Goal: Task Accomplishment & Management: Manage account settings

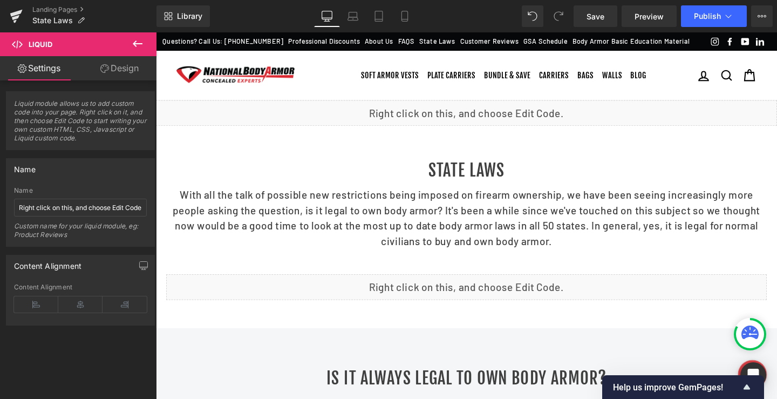
scroll to position [264, 0]
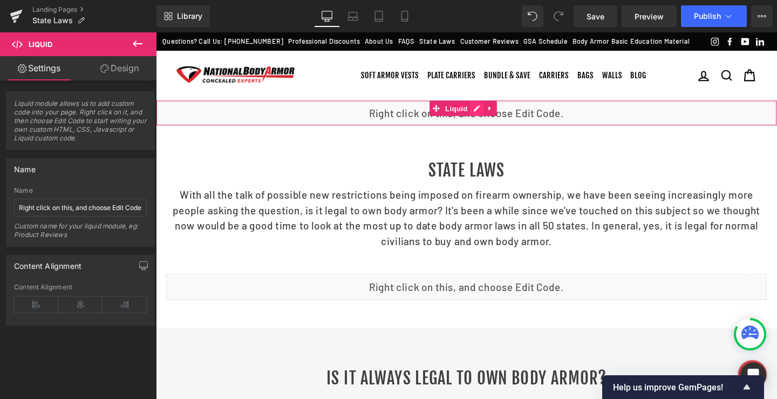
click at [494, 119] on div "Liquid" at bounding box center [482, 117] width 653 height 27
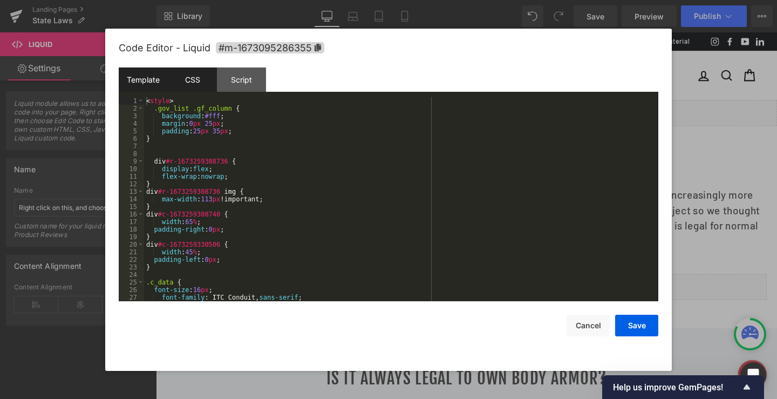
click at [198, 77] on div "CSS" at bounding box center [192, 79] width 49 height 24
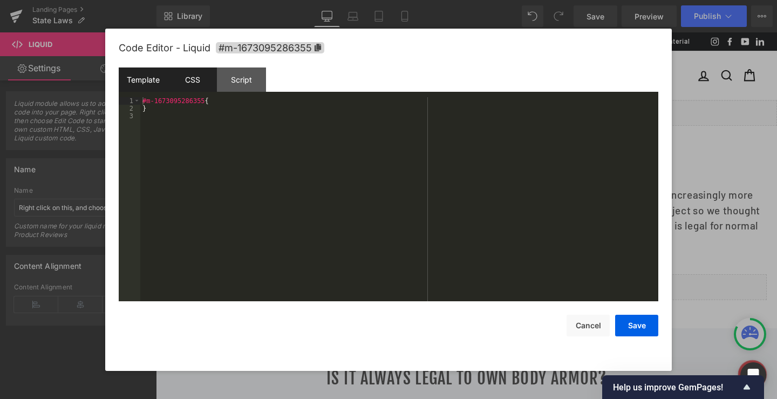
click at [140, 80] on div "Template" at bounding box center [143, 79] width 49 height 24
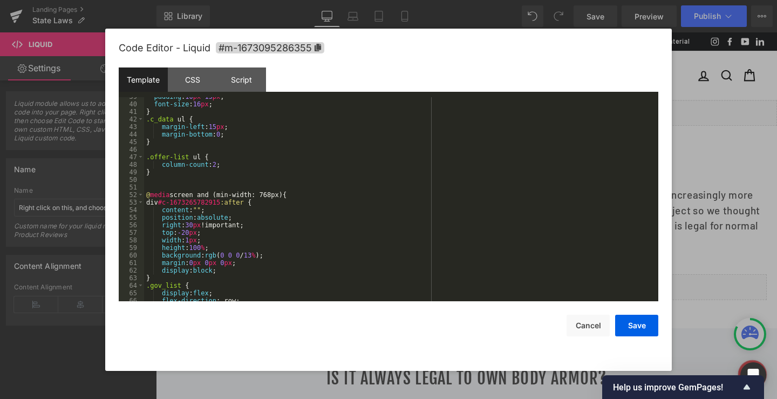
scroll to position [324, 0]
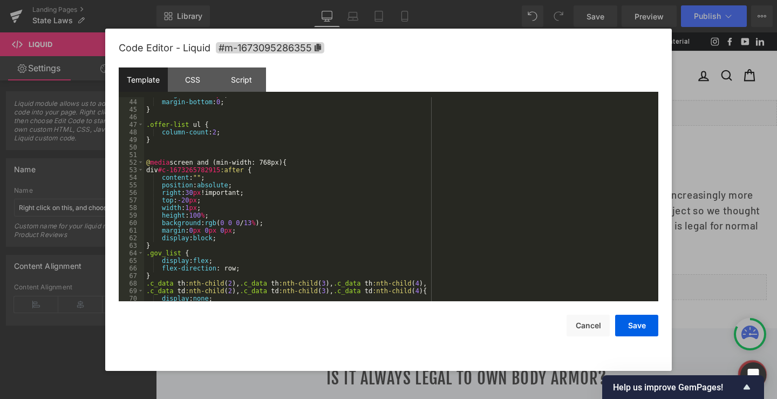
click at [291, 162] on div "margin-left : 15 px ; margin-bottom : 0 ; } .offer-list ul { column-count : 2 ;…" at bounding box center [399, 200] width 510 height 219
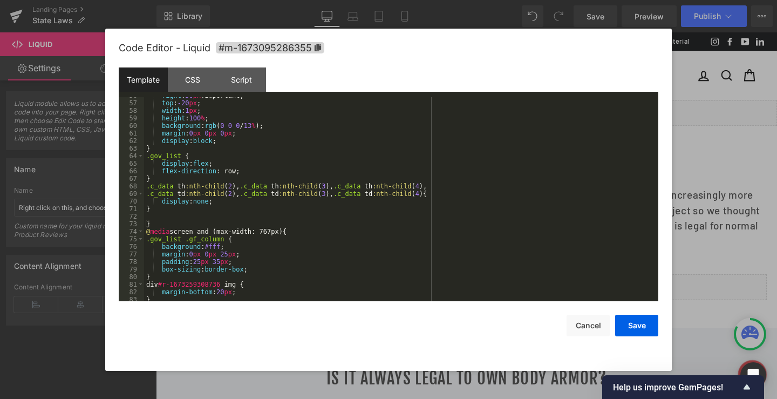
scroll to position [485, 0]
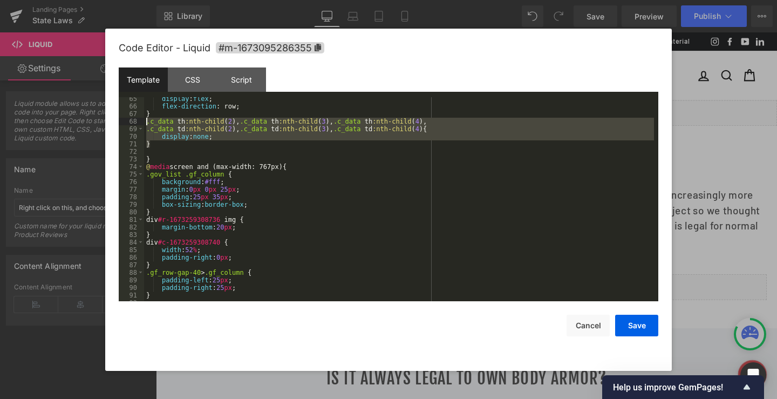
drag, startPoint x: 150, startPoint y: 145, endPoint x: 234, endPoint y: 130, distance: 85.5
click at [143, 123] on pre "65 66 67 68 69 70 71 72 73 74 75 76 77 78 79 80 81 82 83 84 85 86 87 88 89 90 9…" at bounding box center [388, 199] width 539 height 204
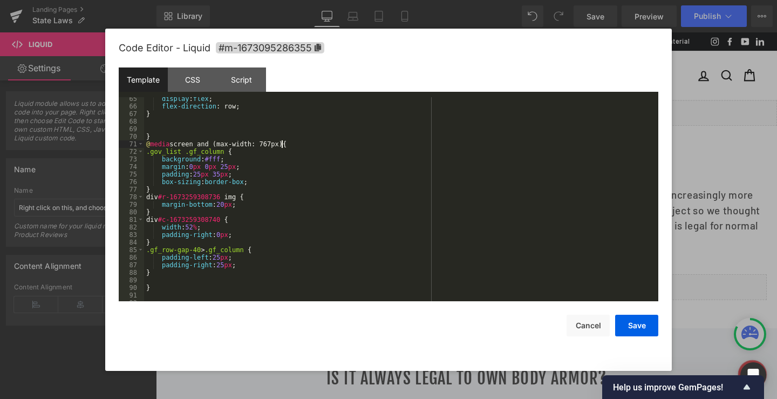
click at [299, 143] on div "display : flex ; flex-direction : row; } } @ media screen and (max-width: 767px…" at bounding box center [399, 204] width 510 height 219
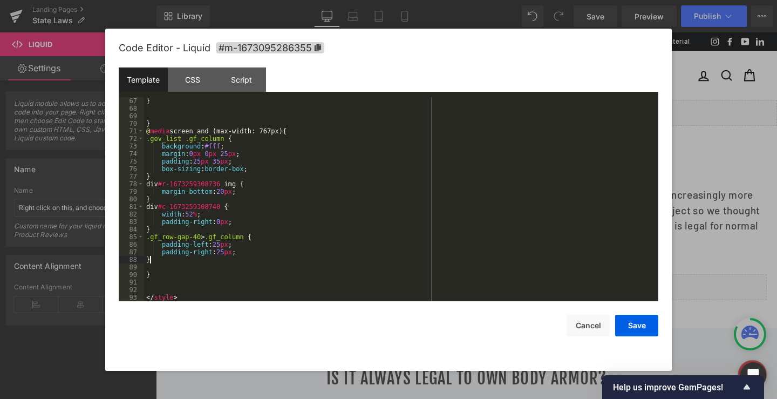
click at [151, 257] on div "} } @ media screen and (max-width: 767px) { .gov_list .gf_column { background :…" at bounding box center [399, 206] width 510 height 219
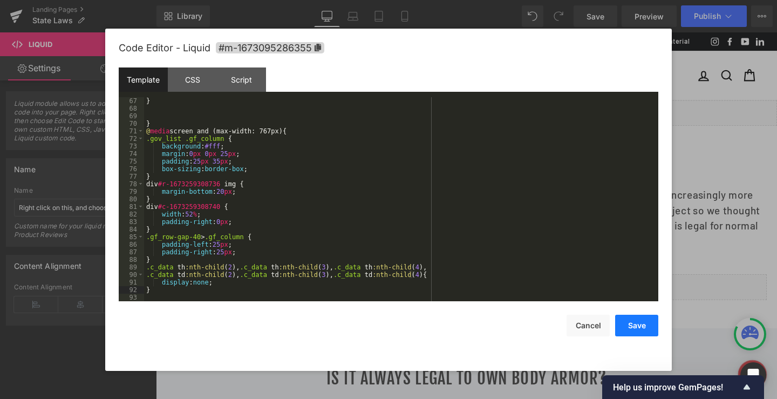
click at [644, 327] on button "Save" at bounding box center [636, 325] width 43 height 22
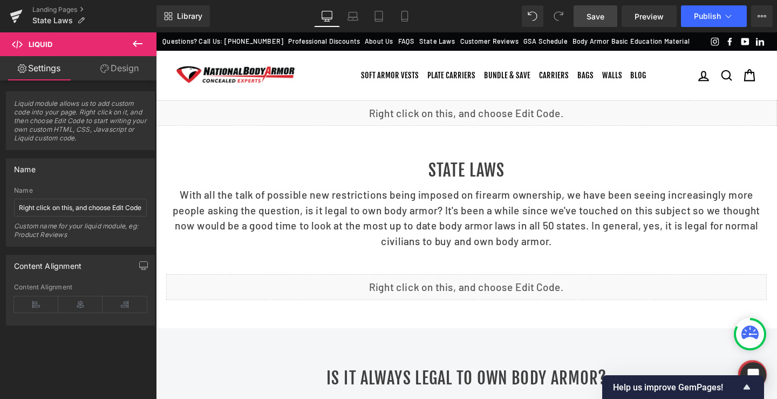
click at [592, 14] on span "Save" at bounding box center [595, 16] width 18 height 11
click at [697, 21] on button "Publish" at bounding box center [714, 16] width 66 height 22
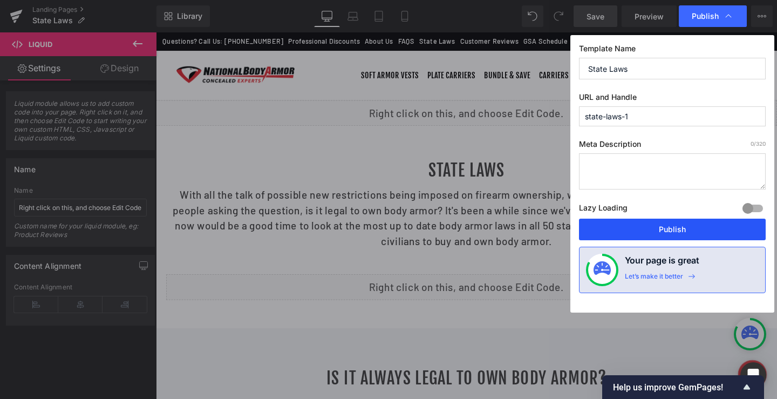
click at [669, 224] on button "Publish" at bounding box center [672, 229] width 187 height 22
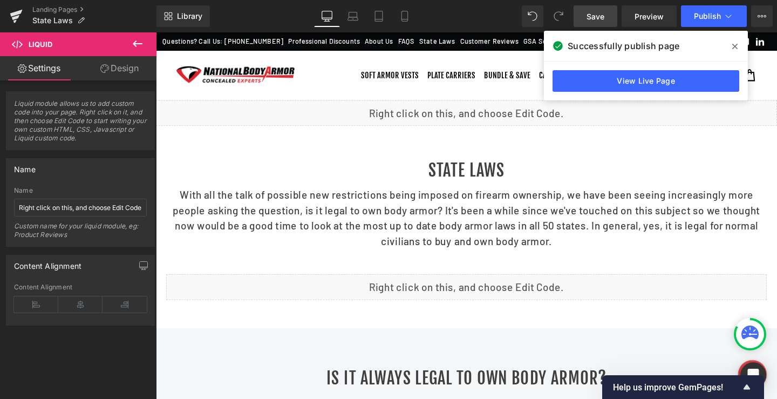
click at [732, 47] on icon at bounding box center [734, 46] width 5 height 9
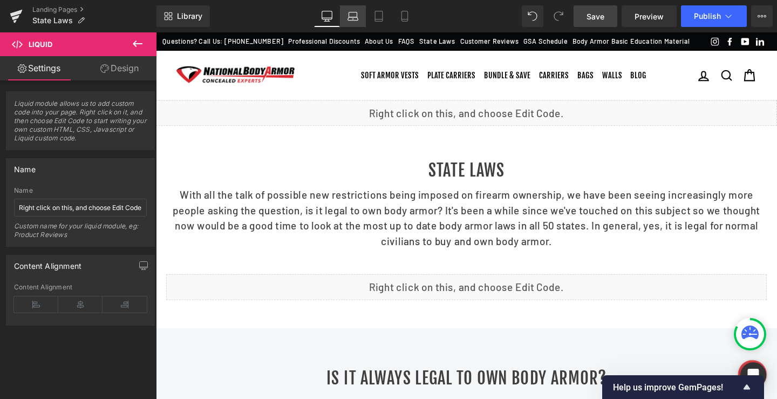
click at [356, 17] on icon at bounding box center [353, 18] width 10 height 3
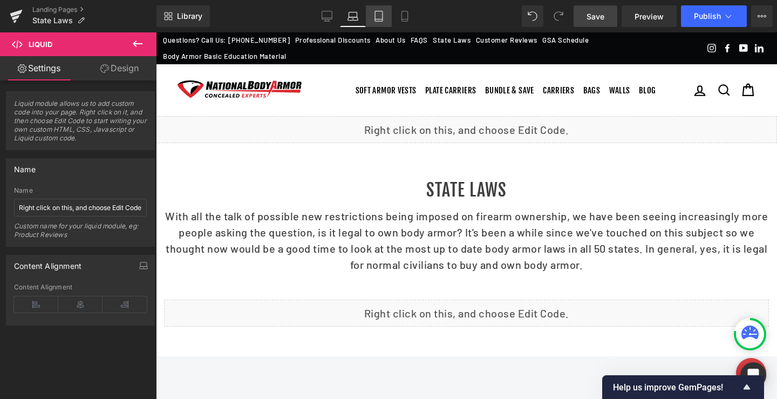
click at [381, 17] on icon at bounding box center [378, 16] width 11 height 11
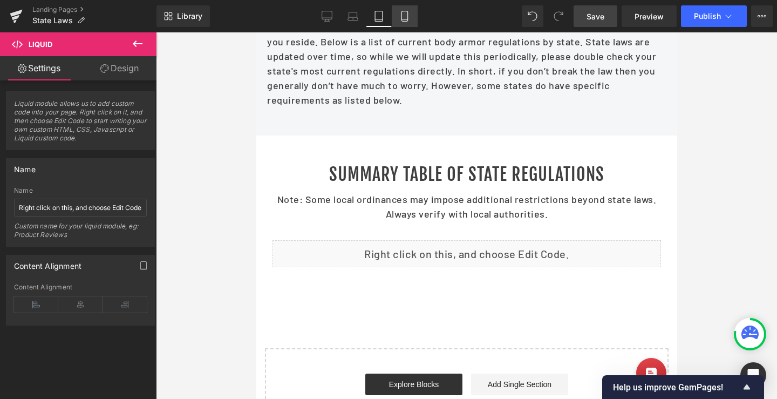
click at [406, 16] on icon at bounding box center [404, 16] width 11 height 11
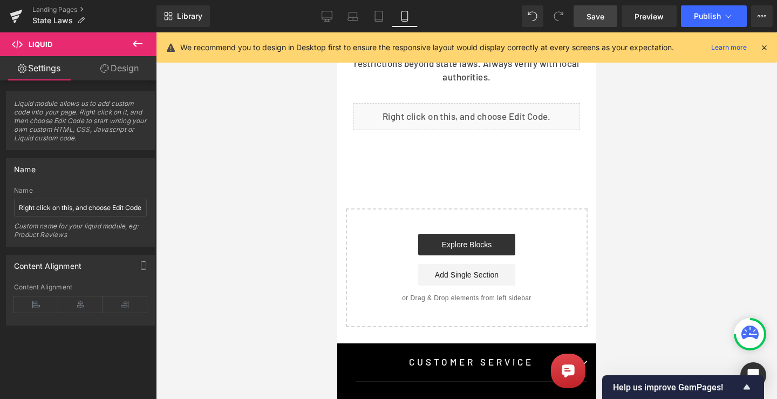
scroll to position [1541, 0]
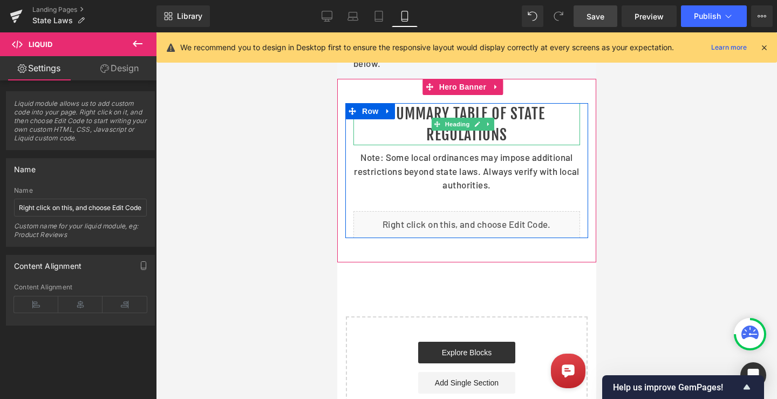
click at [459, 145] on h1 "Summary Table of State Regulations" at bounding box center [466, 124] width 227 height 42
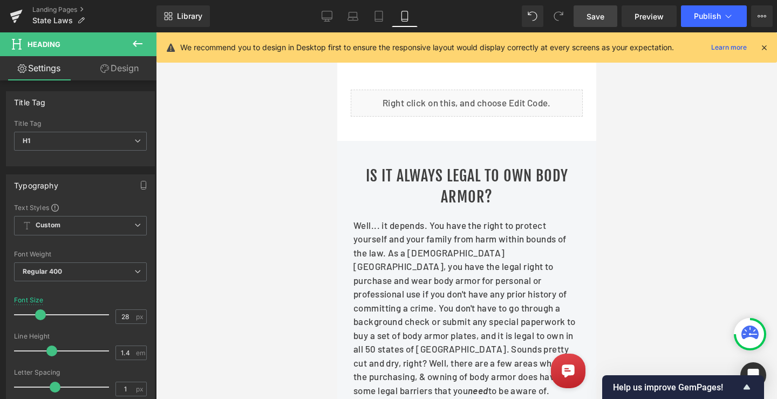
scroll to position [138, 0]
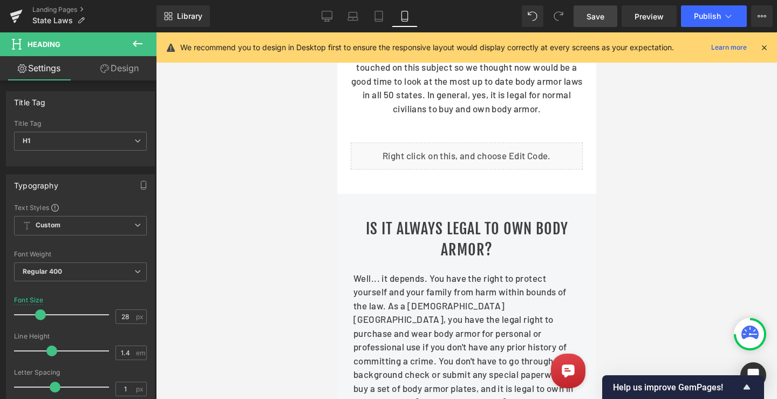
click at [441, 248] on div "Is it always legal to own body armor? Heading" at bounding box center [466, 239] width 227 height 42
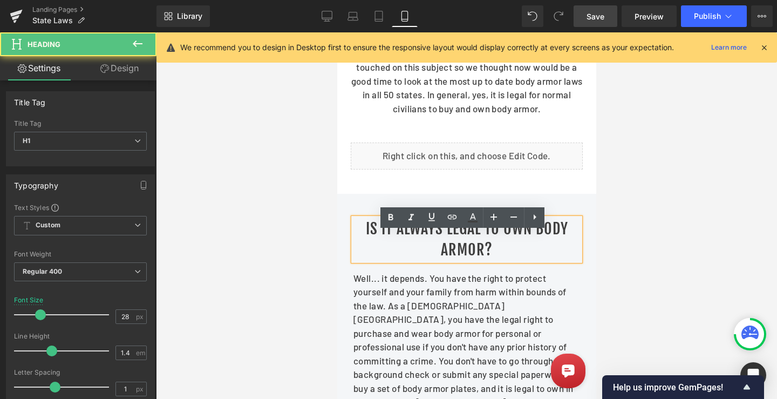
click at [414, 242] on h1 "Is it always legal to own body armor?" at bounding box center [466, 239] width 227 height 42
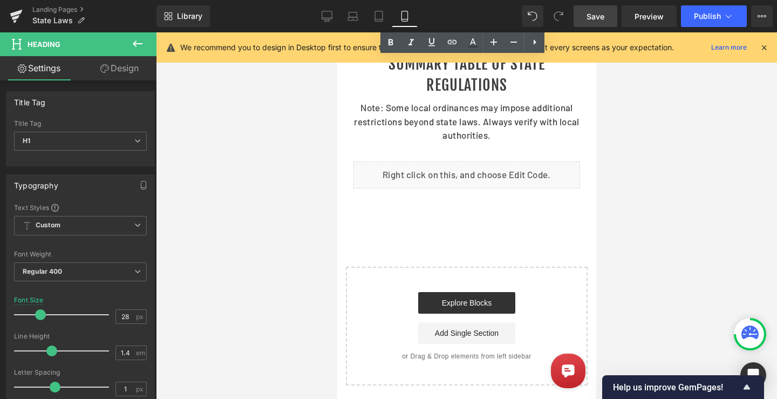
scroll to position [1541, 0]
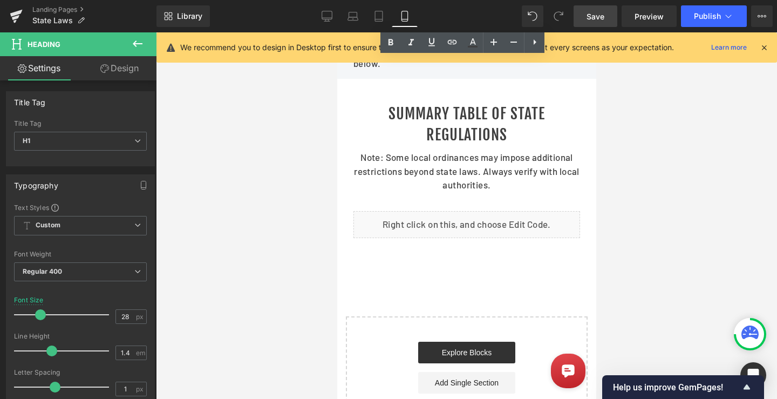
click at [450, 145] on div "Summary Table of State Regulations Heading" at bounding box center [466, 124] width 227 height 42
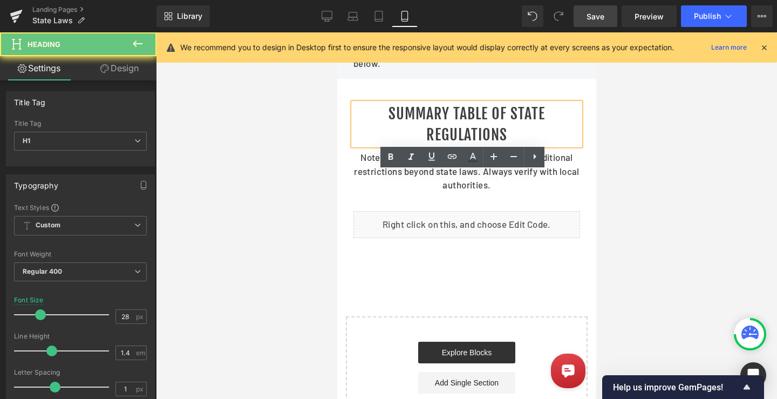
click at [428, 145] on h1 "Summary Table of State Regulations" at bounding box center [466, 124] width 227 height 42
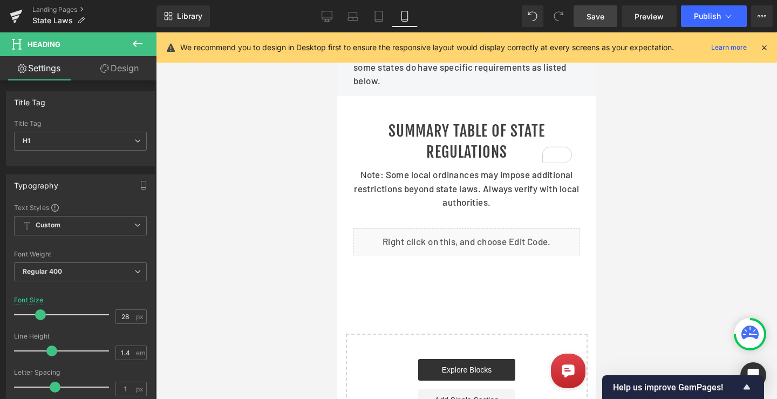
scroll to position [1325, 0]
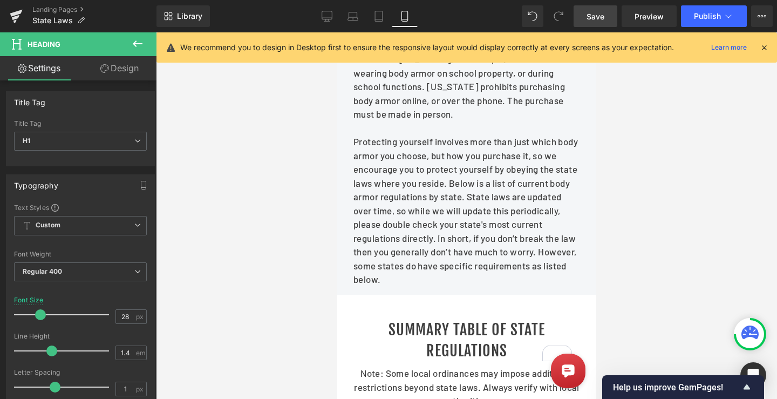
click at [594, 14] on span "Save" at bounding box center [595, 16] width 18 height 11
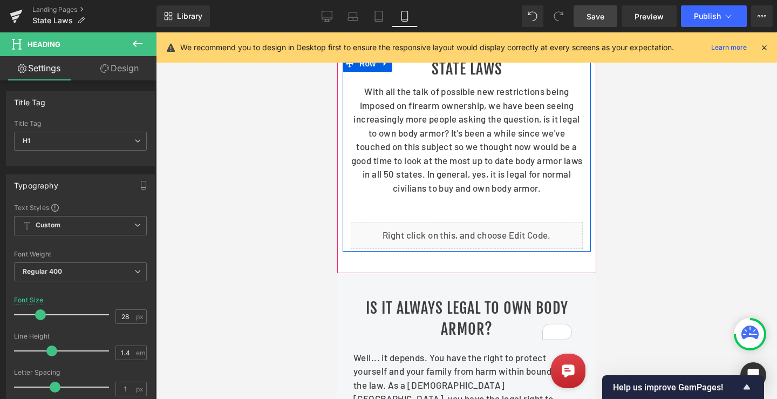
scroll to position [54, 0]
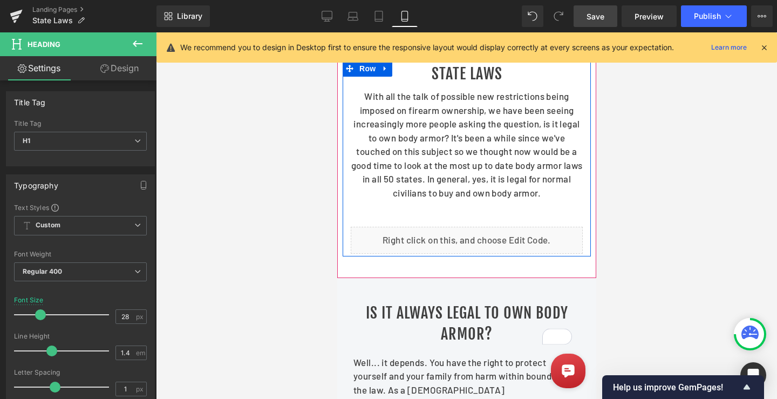
click at [449, 247] on div "Liquid" at bounding box center [466, 240] width 232 height 27
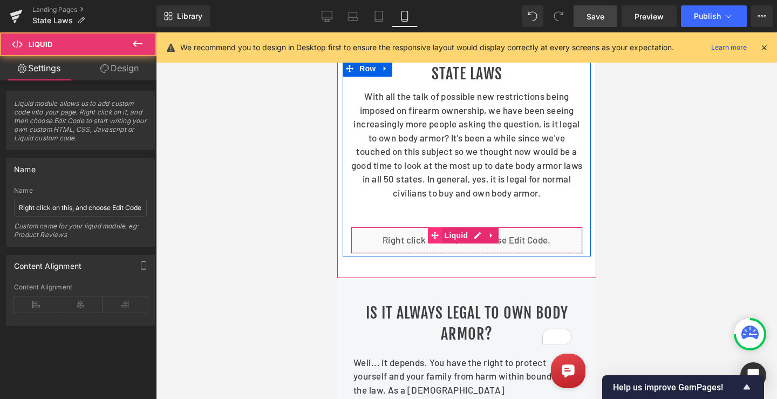
click at [435, 239] on icon at bounding box center [434, 235] width 8 height 8
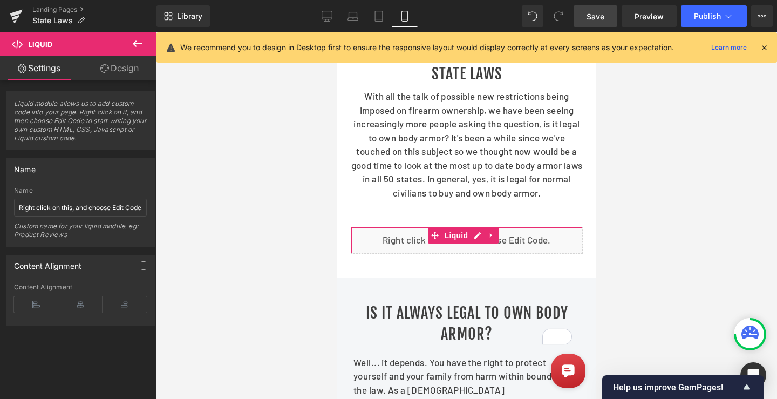
click at [129, 64] on link "Design" at bounding box center [119, 68] width 78 height 24
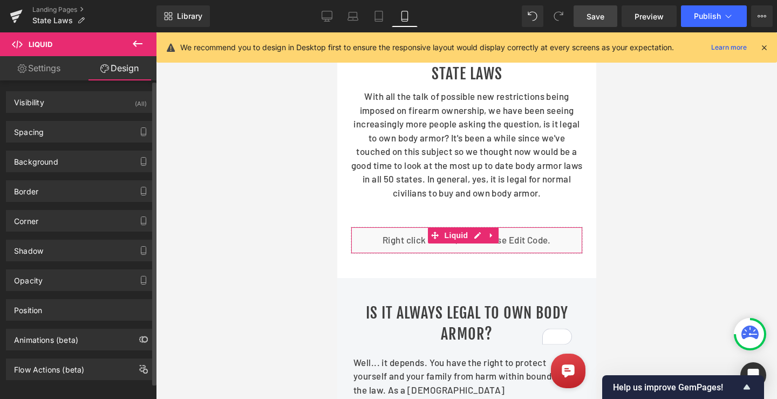
type input "50"
type input "0"
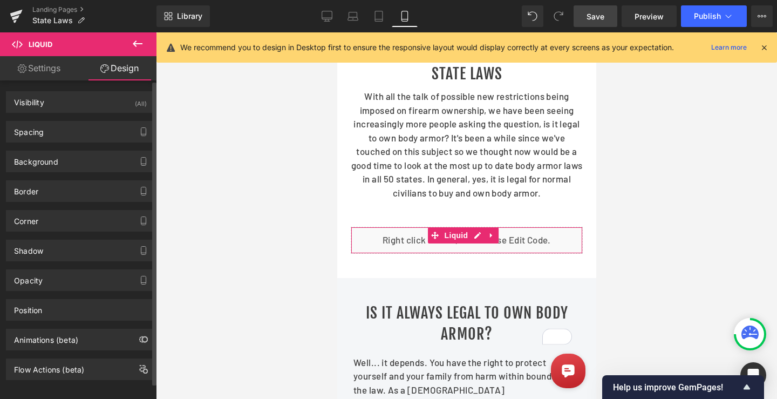
type input "0"
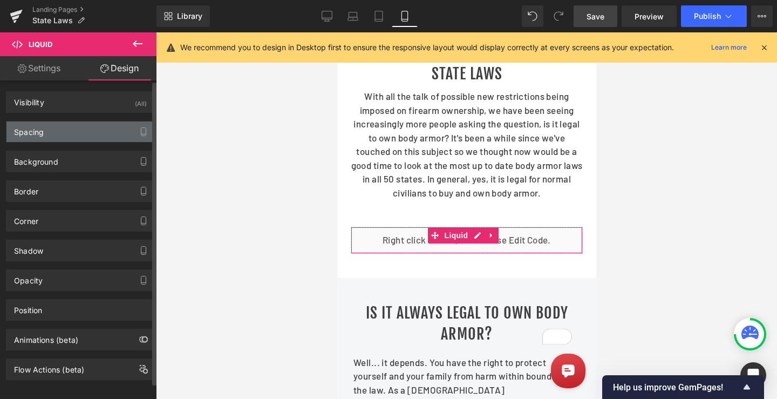
click at [30, 129] on div "Spacing" at bounding box center [29, 128] width 30 height 15
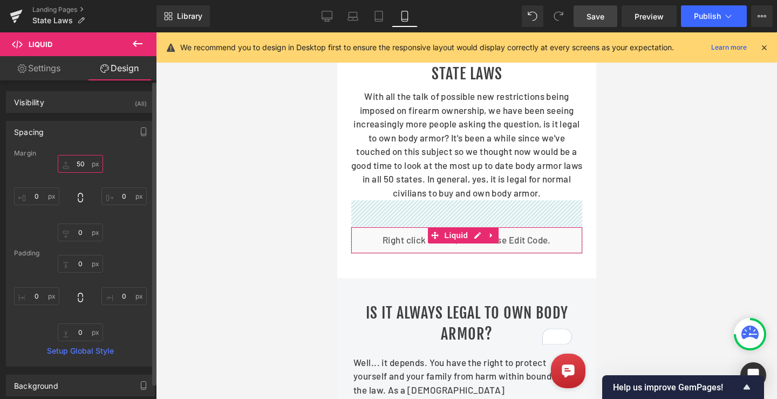
click at [84, 170] on input "50" at bounding box center [80, 164] width 45 height 18
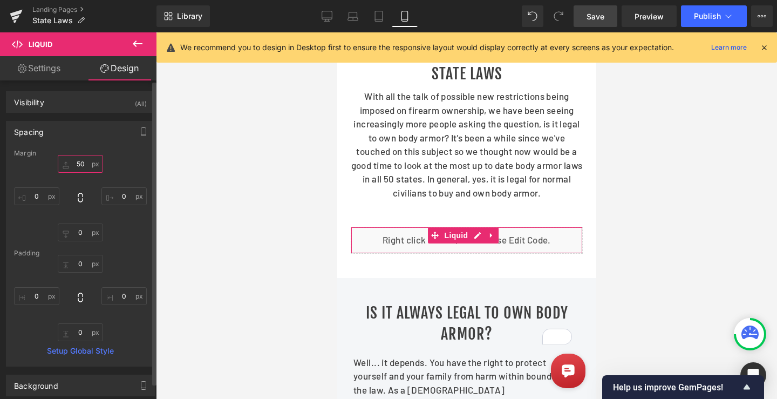
click at [84, 170] on input "50" at bounding box center [80, 164] width 45 height 18
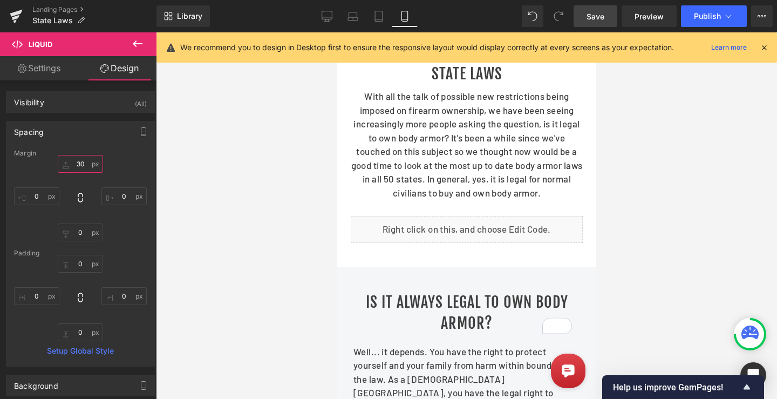
type input "30"
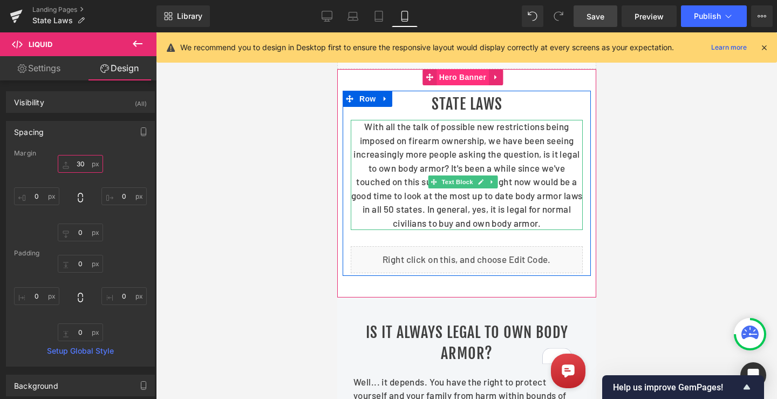
scroll to position [0, 0]
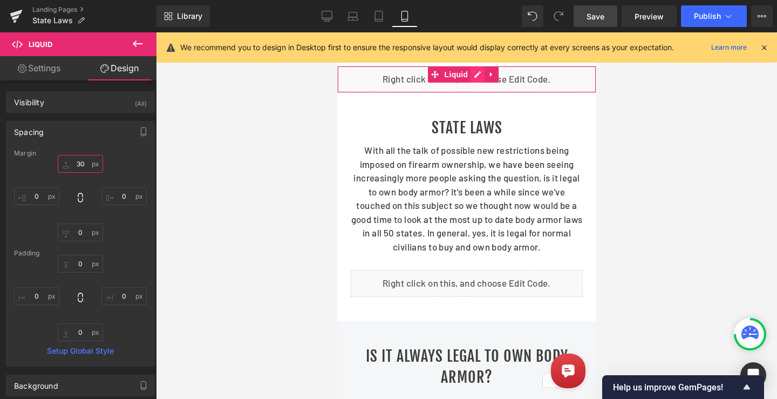
click at [473, 72] on div "Liquid" at bounding box center [466, 79] width 259 height 27
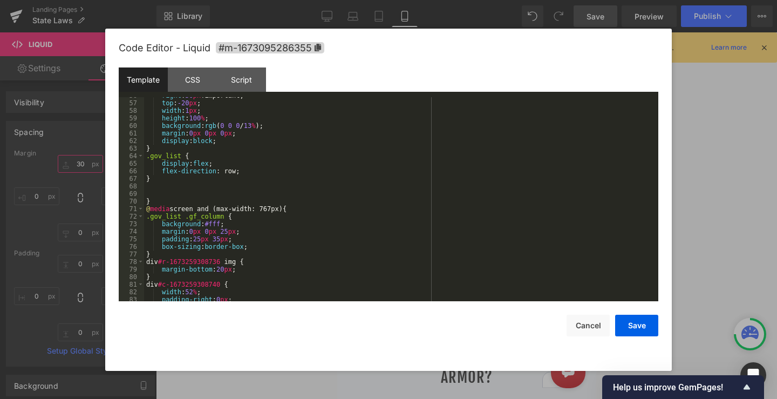
scroll to position [453, 0]
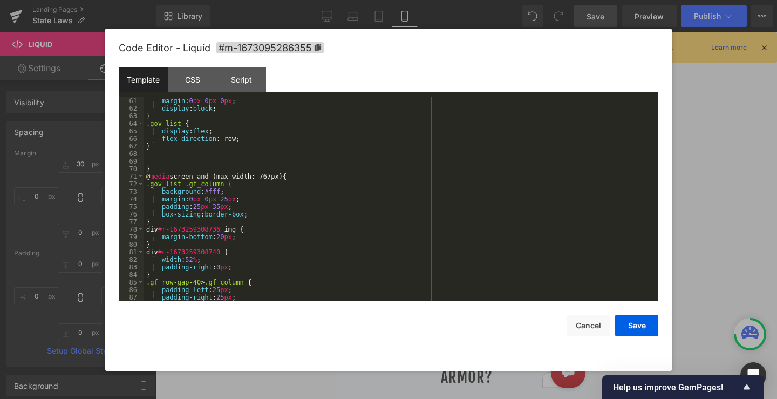
click at [288, 178] on div "margin : 0 px 0 px 0 px ; display : block ; } .gov_list { display : flex ; flex…" at bounding box center [399, 206] width 510 height 219
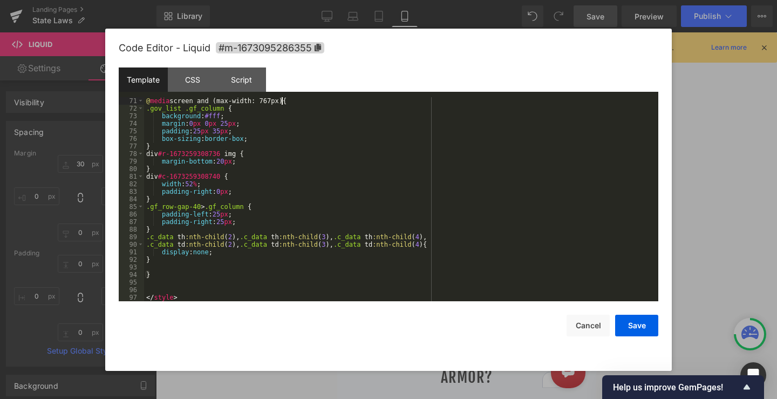
click at [157, 262] on div "@ media screen and (max-width: 767px) { .gov_list .gf_column { background : #ff…" at bounding box center [399, 206] width 510 height 219
paste textarea
click at [245, 278] on div "@ media screen and (max-width: 767px) { .gov_list .gf_column { background : #ff…" at bounding box center [400, 206] width 507 height 219
click at [232, 277] on div "@ media screen and (max-width: 767px) { .gov_list .gf_column { background : #ff…" at bounding box center [400, 206] width 507 height 219
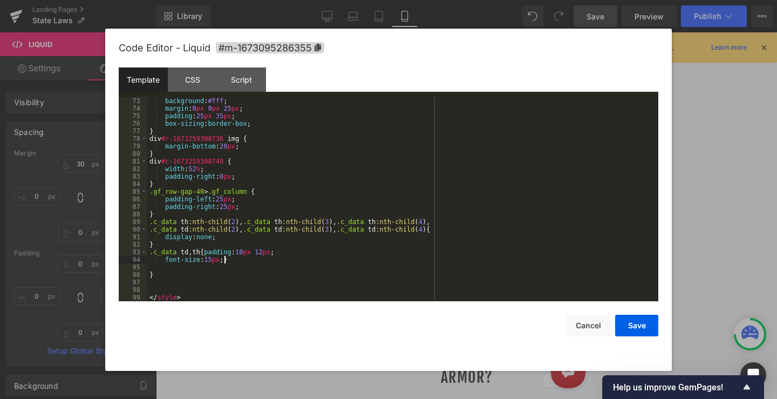
scroll to position [544, 0]
click at [263, 274] on div "background : #fff ; margin : 0 px 0 px 25 px ; padding : 25 px 35 px ; box-sizi…" at bounding box center [400, 206] width 507 height 219
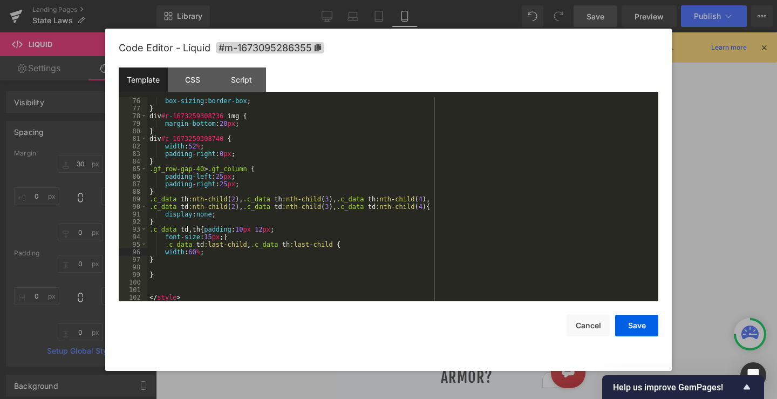
drag, startPoint x: 249, startPoint y: 256, endPoint x: 351, endPoint y: 267, distance: 103.1
click at [249, 256] on div "box-sizing : border-box ; } div #r-1673259308736 img { margin-bottom : 20 px ; …" at bounding box center [400, 206] width 507 height 219
click at [646, 324] on button "Save" at bounding box center [636, 325] width 43 height 22
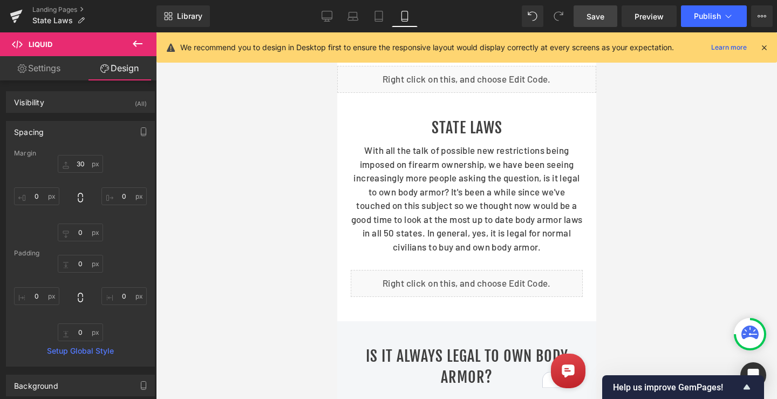
click at [604, 12] on span "Save" at bounding box center [595, 16] width 18 height 11
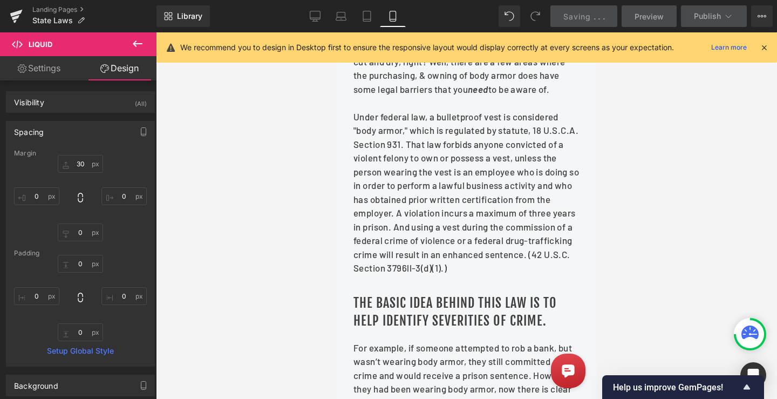
scroll to position [485, 0]
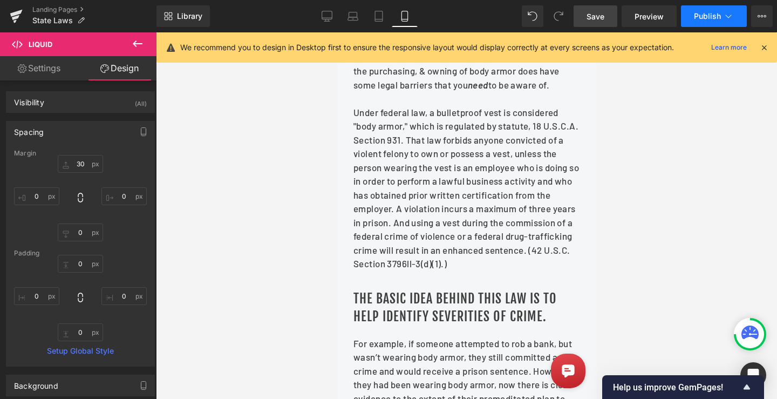
click at [702, 15] on span "Publish" at bounding box center [707, 16] width 27 height 9
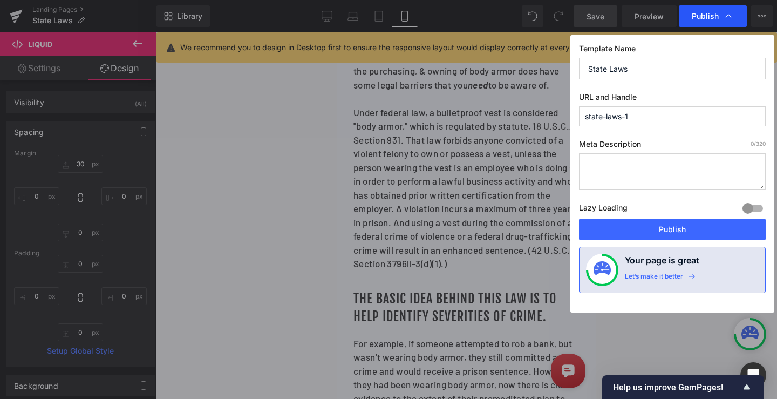
click at [704, 18] on span "Publish" at bounding box center [705, 16] width 27 height 10
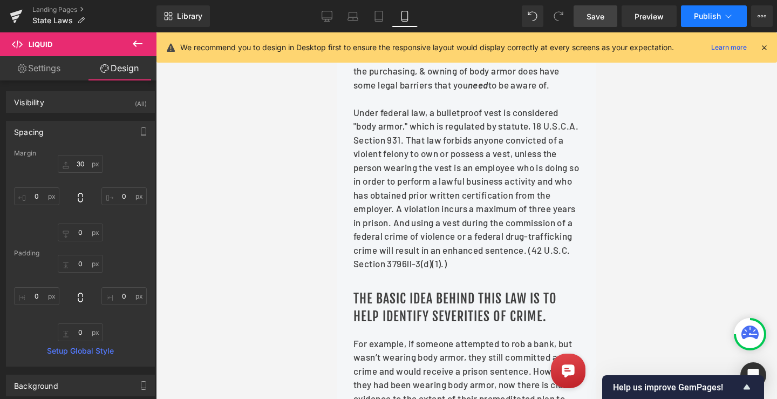
click at [729, 16] on icon at bounding box center [728, 16] width 11 height 11
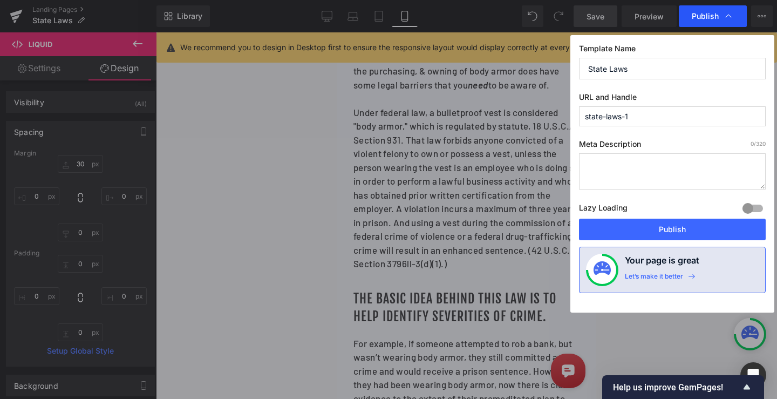
click at [728, 12] on icon at bounding box center [728, 16] width 11 height 11
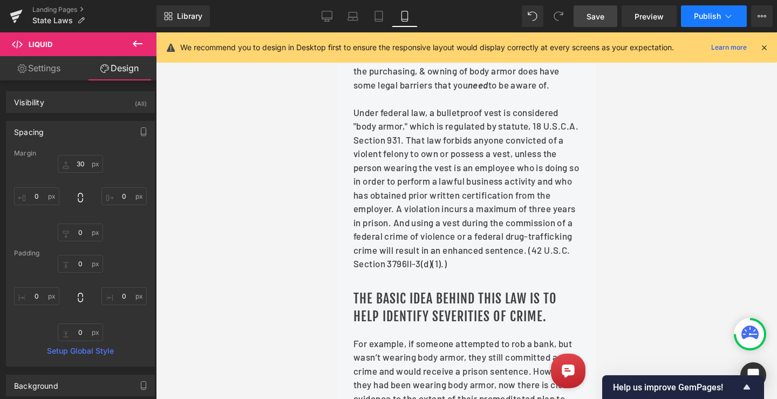
click at [705, 16] on span "Publish" at bounding box center [707, 16] width 27 height 9
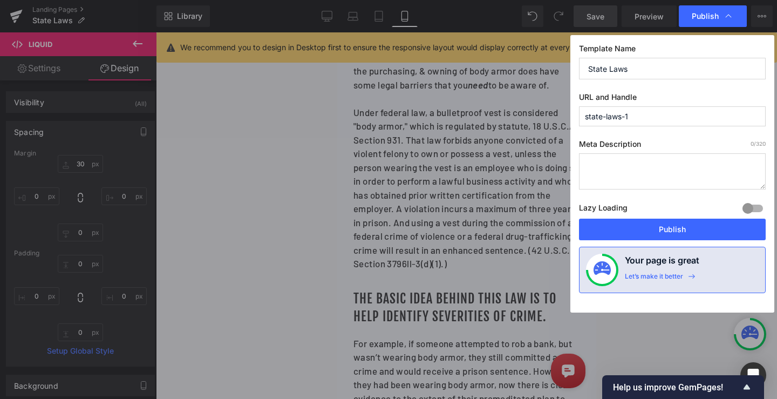
click at [640, 228] on button "Publish" at bounding box center [672, 229] width 187 height 22
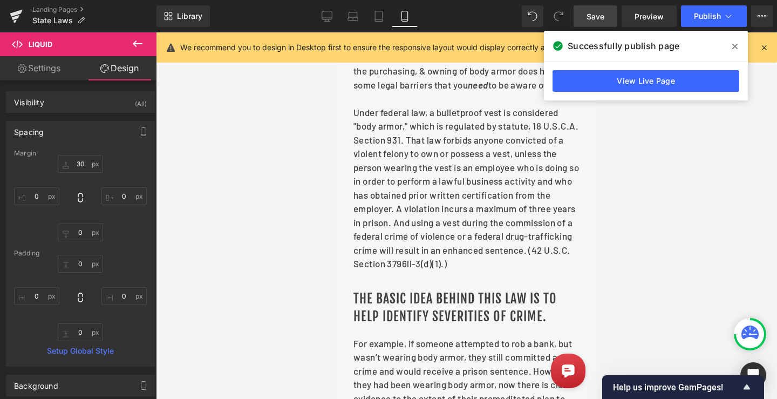
scroll to position [755, 0]
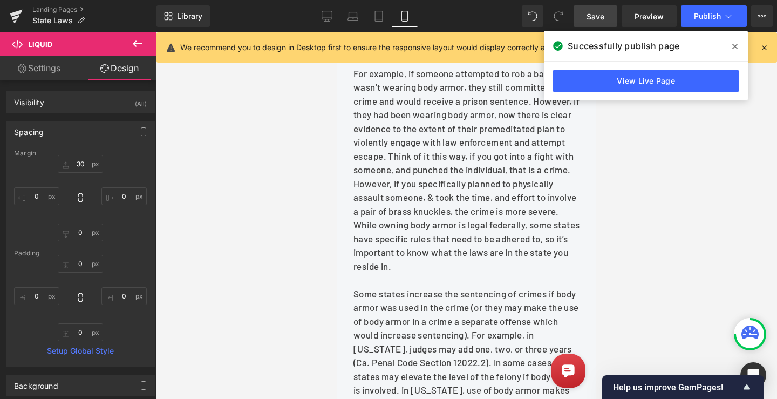
click at [735, 46] on icon at bounding box center [734, 46] width 5 height 5
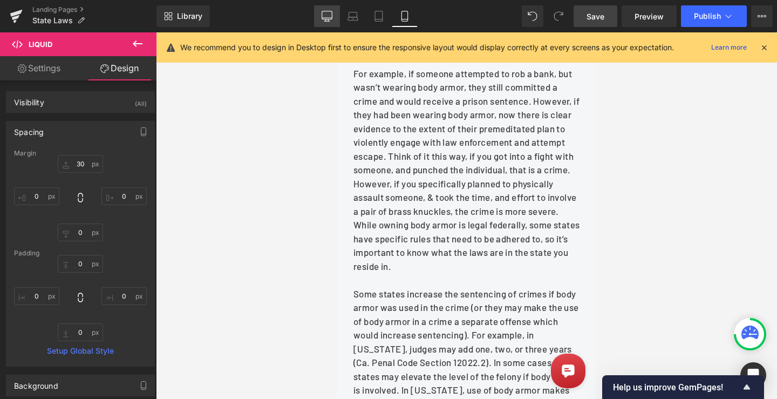
click at [327, 17] on icon at bounding box center [327, 16] width 11 height 11
type input "50"
type input "0"
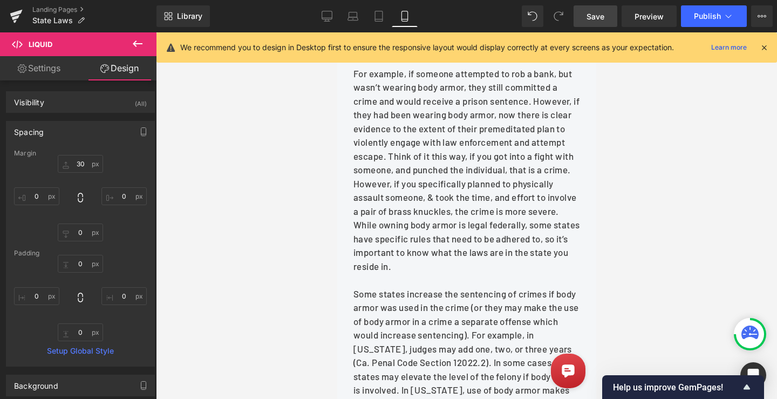
type input "0"
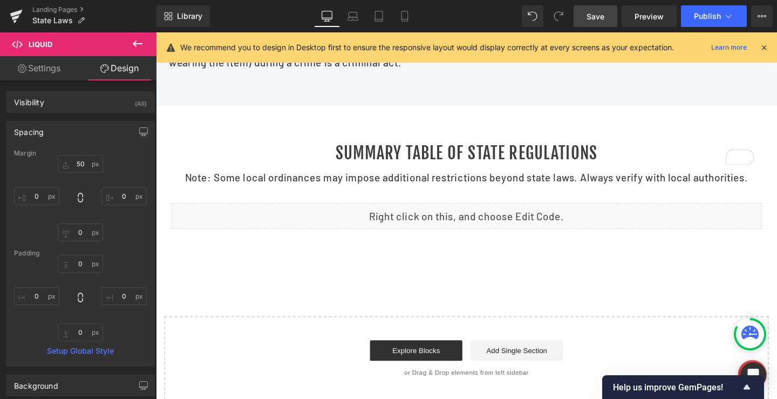
scroll to position [1103, 0]
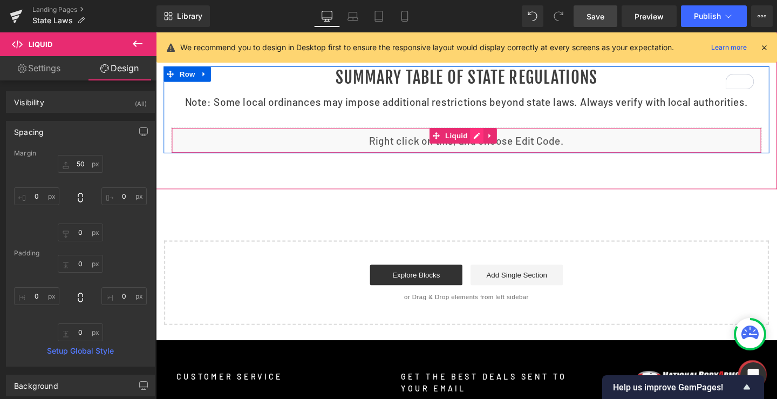
click at [495, 152] on div "Liquid" at bounding box center [482, 145] width 620 height 27
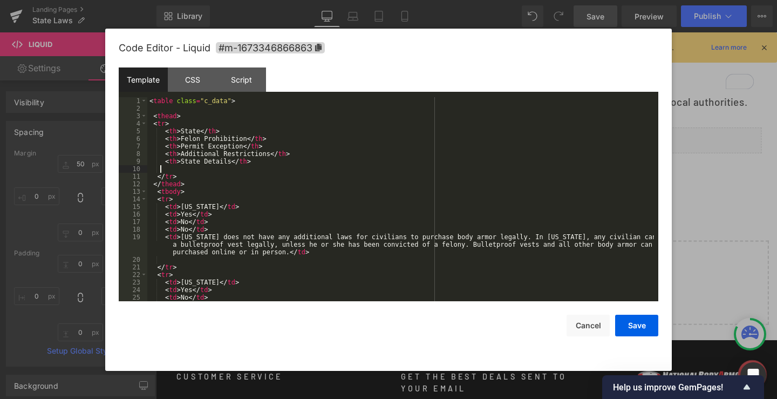
click at [225, 171] on div "< table class = "c_data" > < thead > < tr > < th > State </ th > < th > Felon P…" at bounding box center [400, 206] width 507 height 219
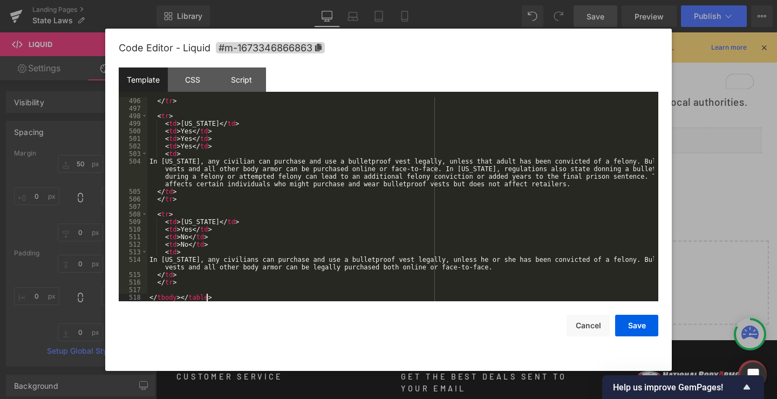
scroll to position [4426, 0]
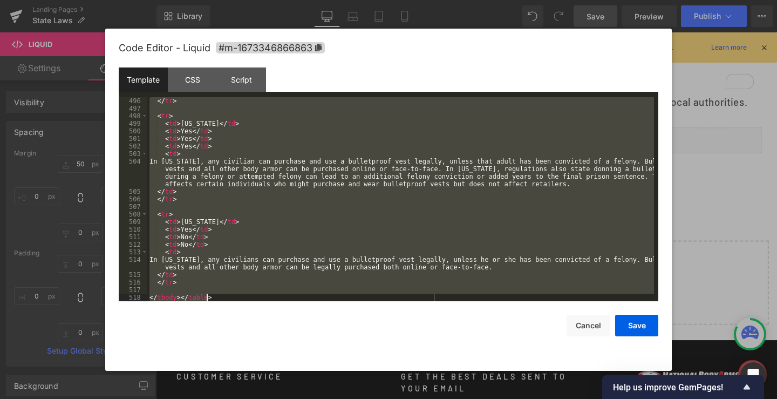
click at [222, 218] on div "</ tr > < tr > < td > [US_STATE] </ td > < td > Yes </ td > < td > Yes </ td > …" at bounding box center [400, 199] width 507 height 204
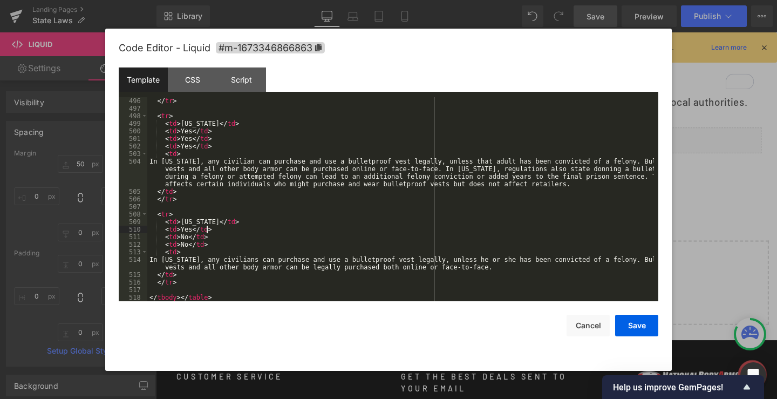
click at [237, 230] on div "</ tr > < tr > < td > [US_STATE] </ td > < td > Yes </ td > < td > Yes </ td > …" at bounding box center [400, 206] width 507 height 219
click at [238, 230] on div "</ tr > < tr > < td > [US_STATE] </ td > < td > Yes </ td > < td > Yes </ td > …" at bounding box center [400, 206] width 507 height 219
click at [641, 324] on button "Save" at bounding box center [636, 325] width 43 height 22
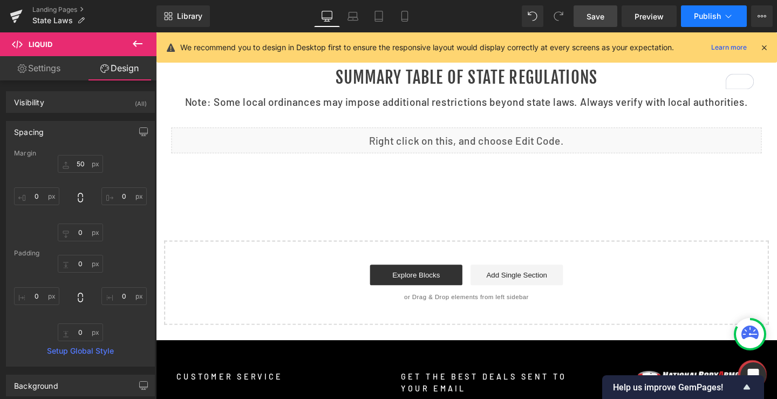
click at [708, 17] on span "Publish" at bounding box center [707, 16] width 27 height 9
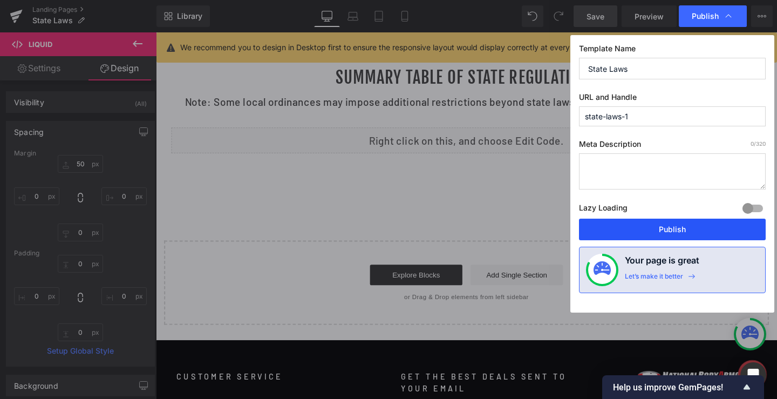
click at [642, 228] on button "Publish" at bounding box center [672, 229] width 187 height 22
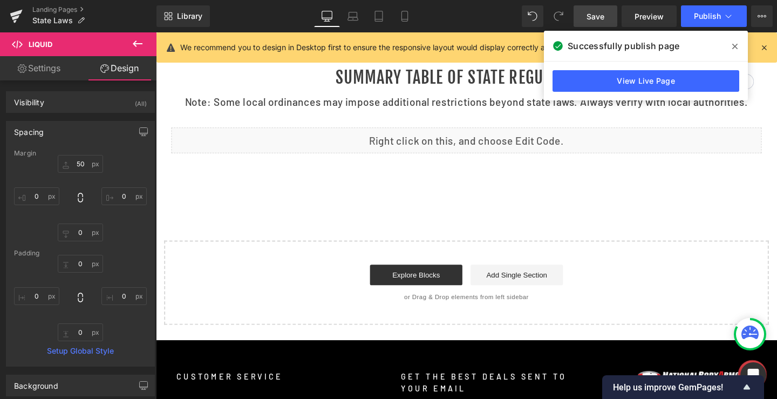
scroll to position [1049, 0]
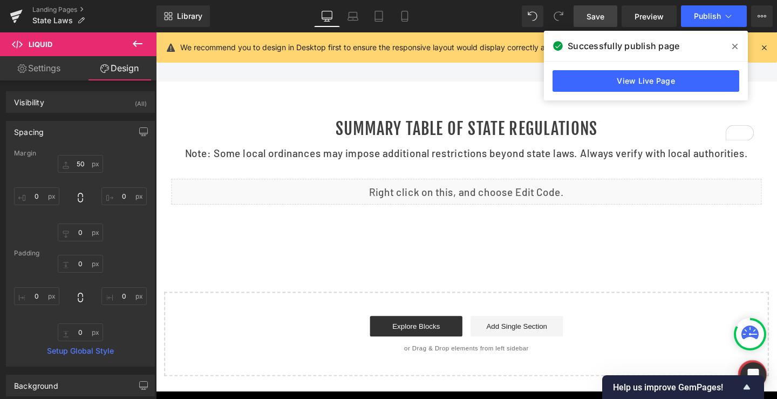
click at [740, 44] on span at bounding box center [734, 46] width 17 height 17
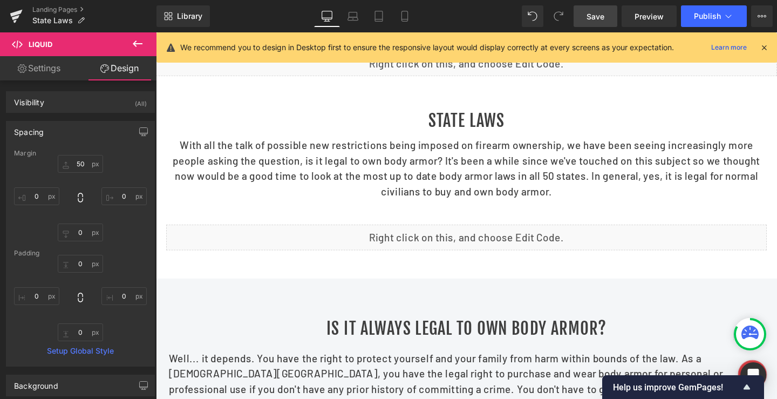
scroll to position [108, 0]
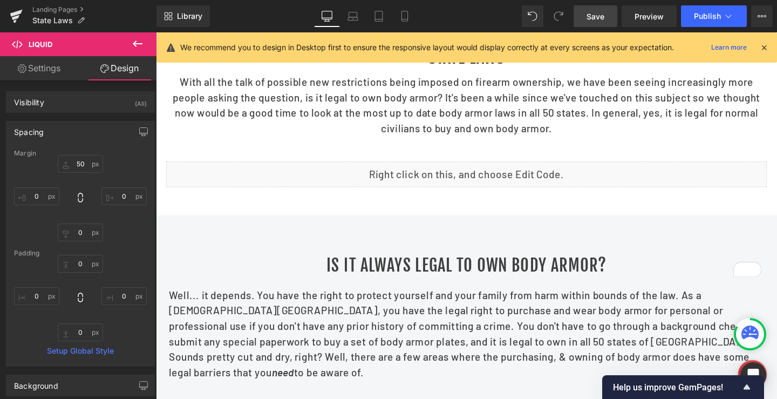
click at [501, 194] on div "Liquid" at bounding box center [482, 181] width 631 height 27
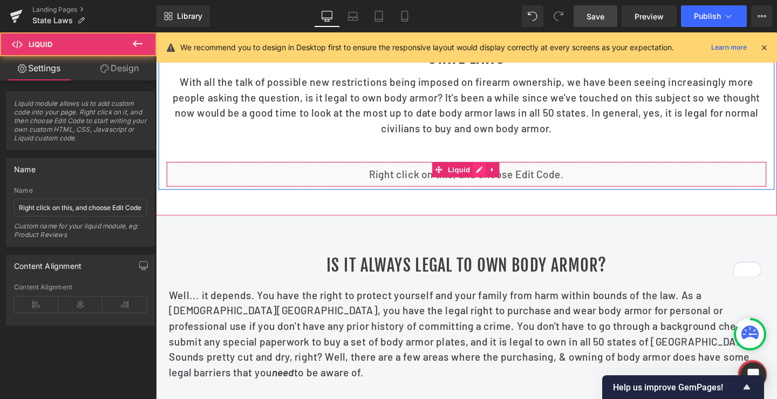
click at [492, 189] on div "Liquid" at bounding box center [482, 181] width 631 height 27
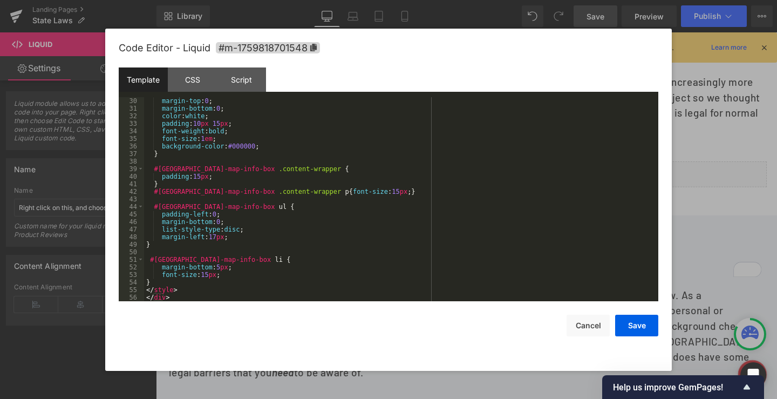
scroll to position [232, 0]
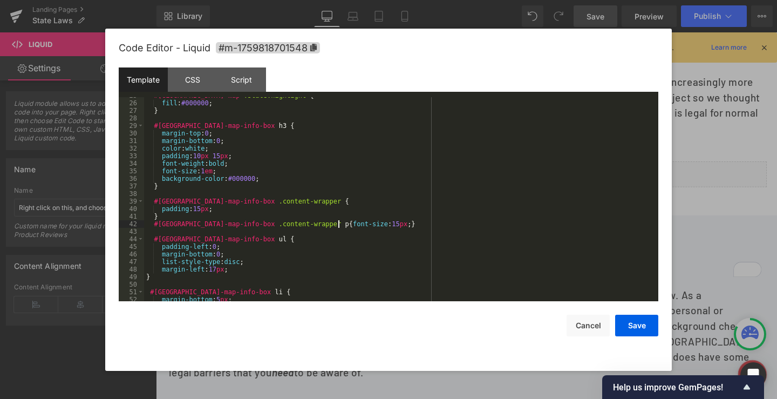
click at [339, 225] on div "#usa-map .state.highlight { fill : #000000 ; } #usa-map-info-box h3 { margin-to…" at bounding box center [399, 201] width 510 height 219
click at [645, 325] on button "Save" at bounding box center [636, 325] width 43 height 22
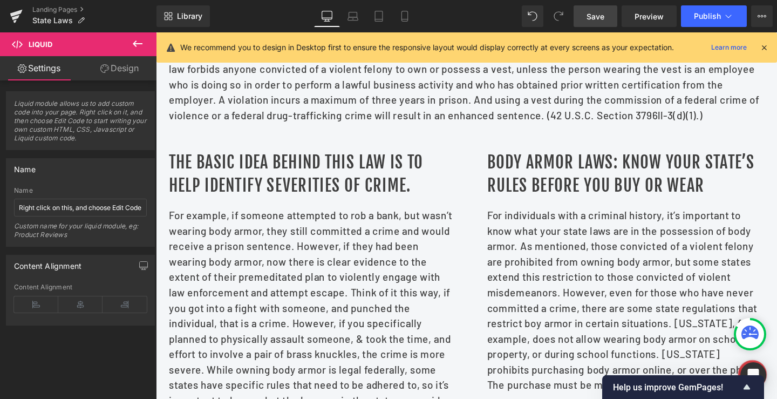
scroll to position [485, 0]
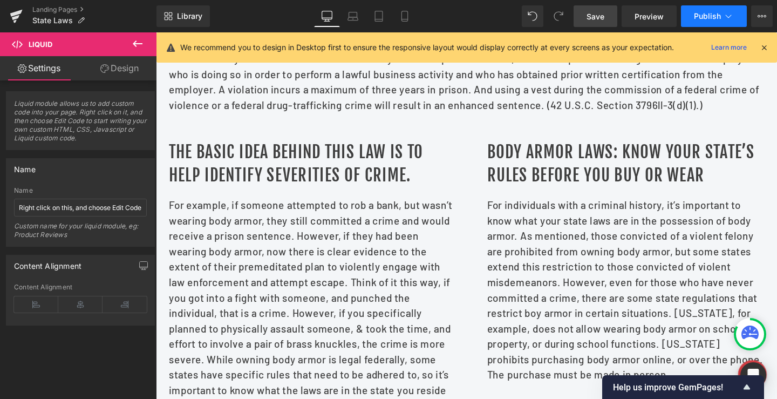
click at [697, 16] on span "Publish" at bounding box center [707, 16] width 27 height 9
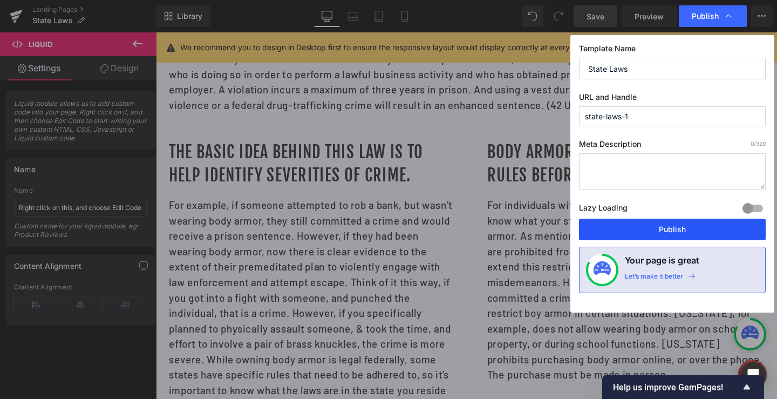
click at [676, 225] on button "Publish" at bounding box center [672, 229] width 187 height 22
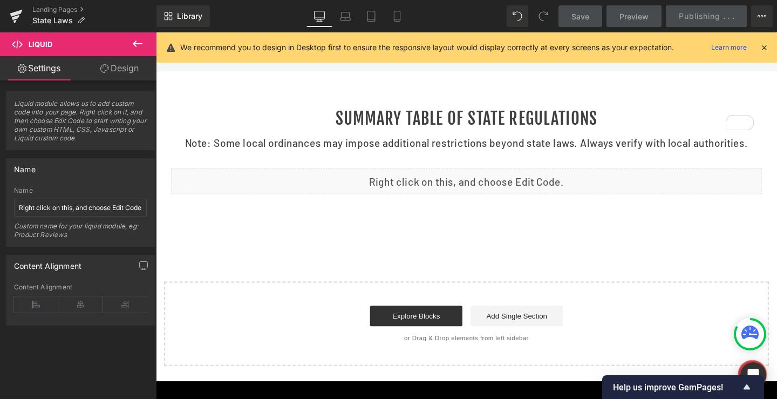
scroll to position [1079, 0]
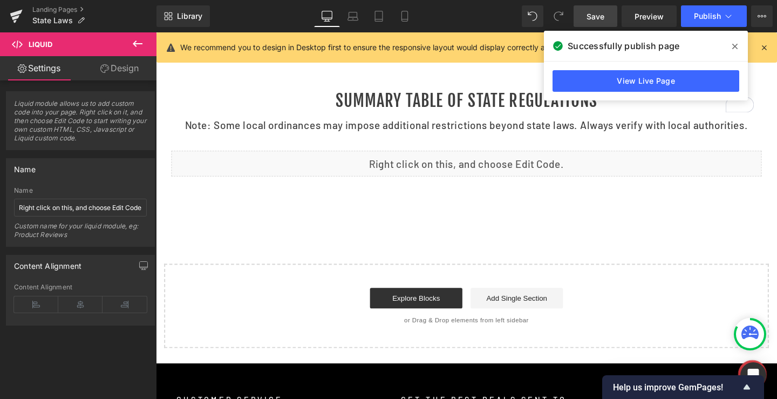
click at [731, 44] on span at bounding box center [734, 46] width 17 height 17
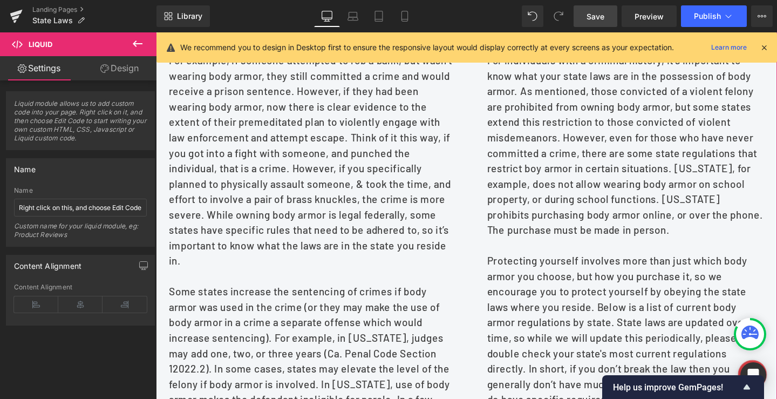
scroll to position [539, 0]
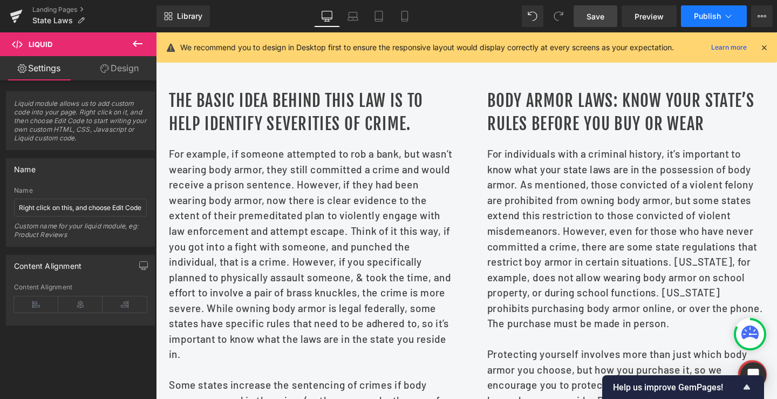
click at [729, 10] on button "Publish" at bounding box center [714, 16] width 66 height 22
click at [733, 12] on icon at bounding box center [728, 16] width 11 height 11
click at [760, 12] on icon at bounding box center [761, 16] width 9 height 9
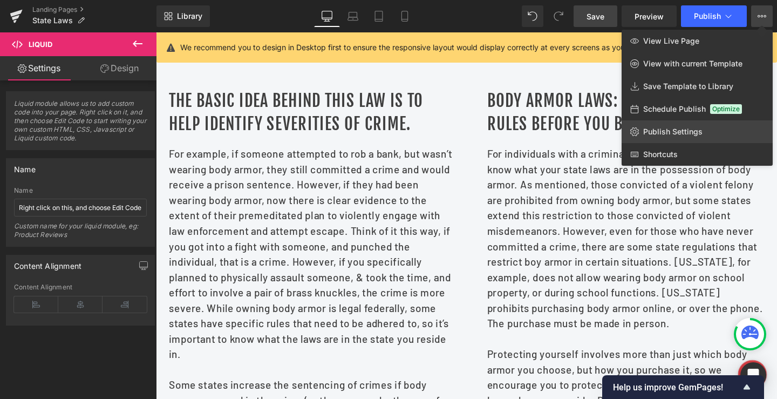
click at [660, 127] on span "Publish Settings" at bounding box center [672, 132] width 59 height 10
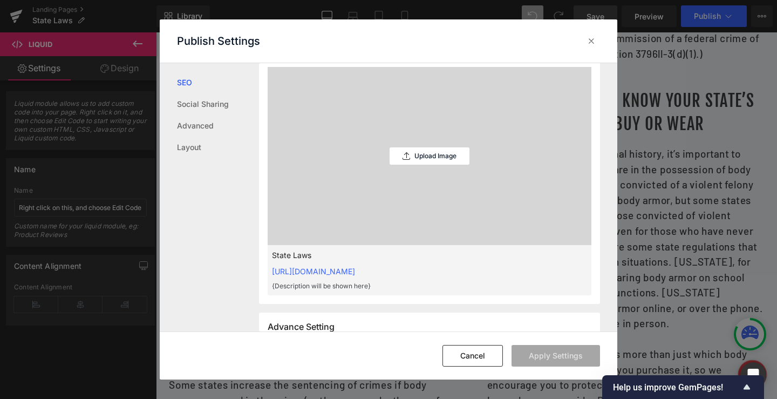
scroll to position [378, 0]
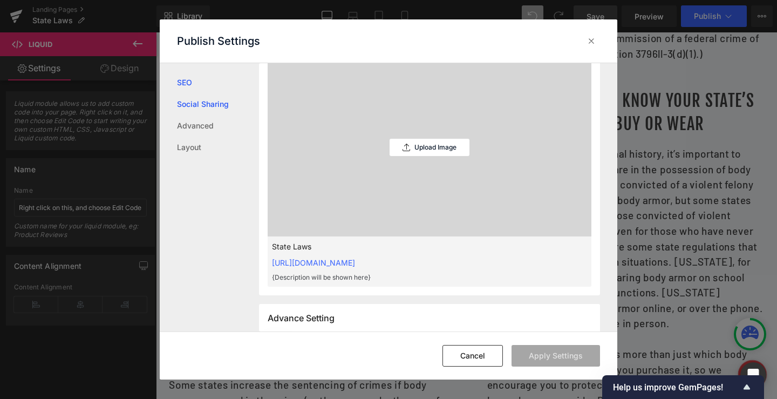
click at [207, 109] on link "Social Sharing" at bounding box center [218, 104] width 82 height 22
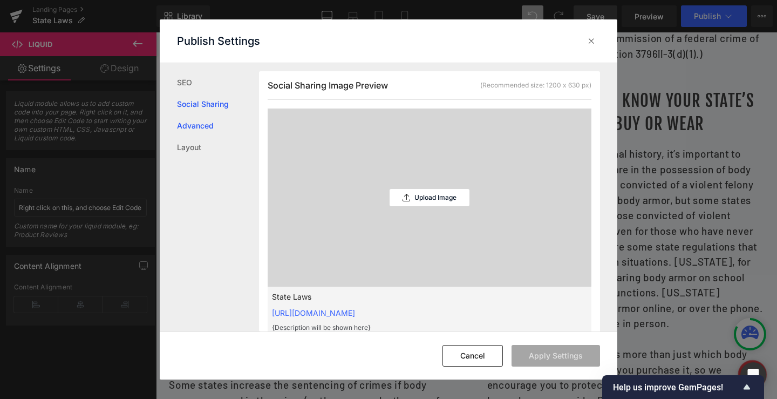
click at [201, 126] on link "Advanced" at bounding box center [218, 126] width 82 height 22
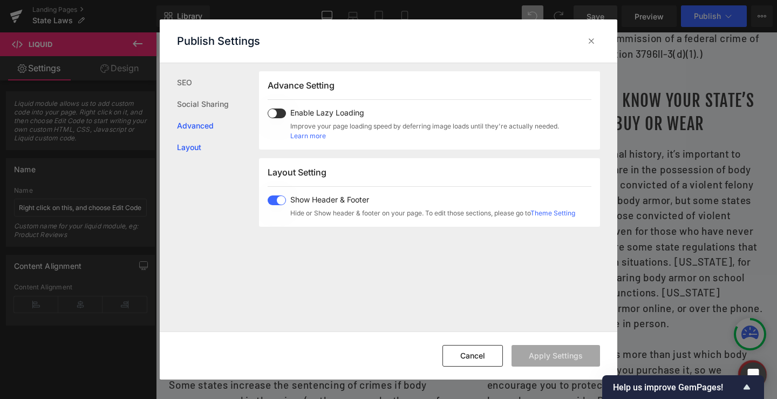
click at [195, 141] on link "Layout" at bounding box center [218, 147] width 82 height 22
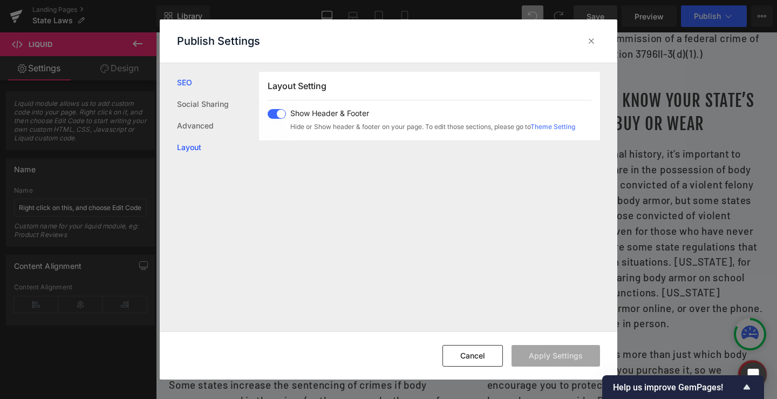
click at [196, 82] on link "SEO" at bounding box center [218, 83] width 82 height 22
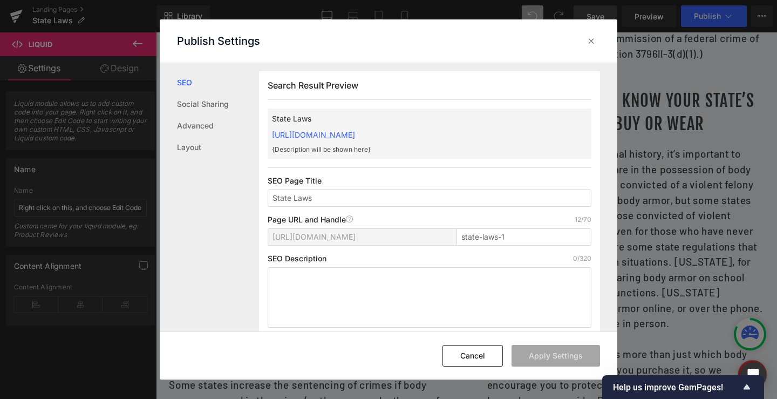
scroll to position [0, 0]
click at [432, 107] on div "Search Result Preview State Laws [URL][DOMAIN_NAME] {Description will be shown …" at bounding box center [429, 204] width 341 height 265
click at [318, 199] on input "State Laws" at bounding box center [430, 198] width 324 height 17
click at [360, 176] on div "Search Result Preview State Laws [URL][DOMAIN_NAME] {Description will be shown …" at bounding box center [429, 204] width 341 height 265
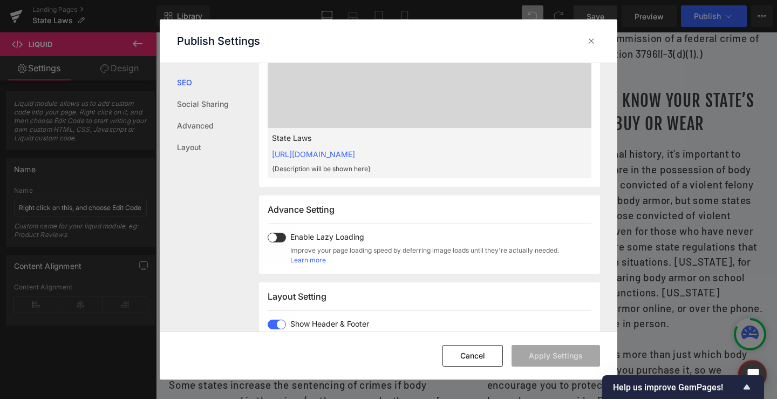
scroll to position [432, 0]
click at [592, 40] on icon at bounding box center [591, 41] width 11 height 11
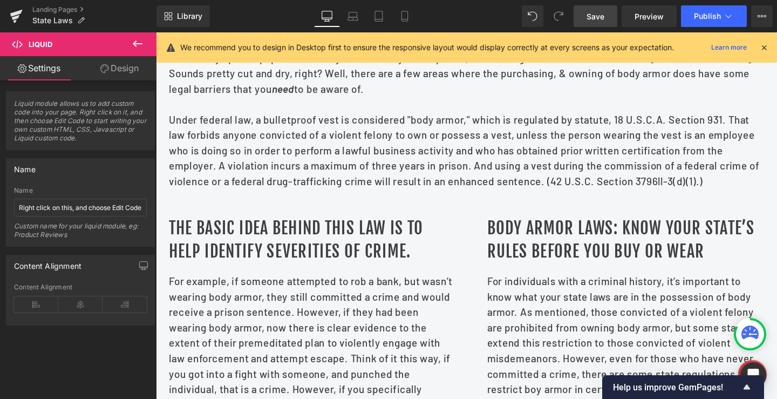
scroll to position [389, 0]
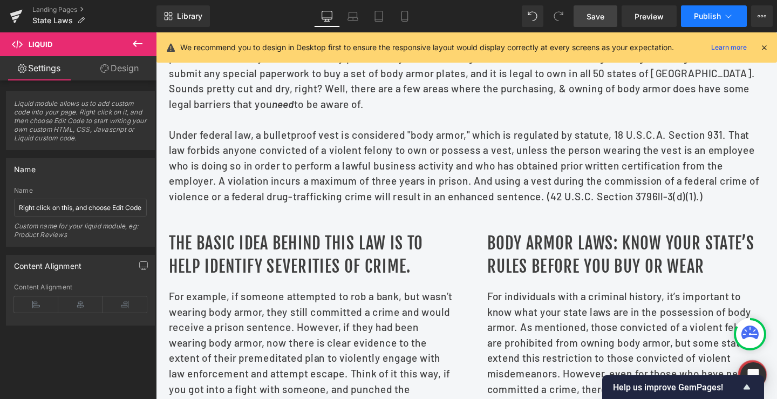
click at [733, 15] on icon at bounding box center [728, 16] width 11 height 11
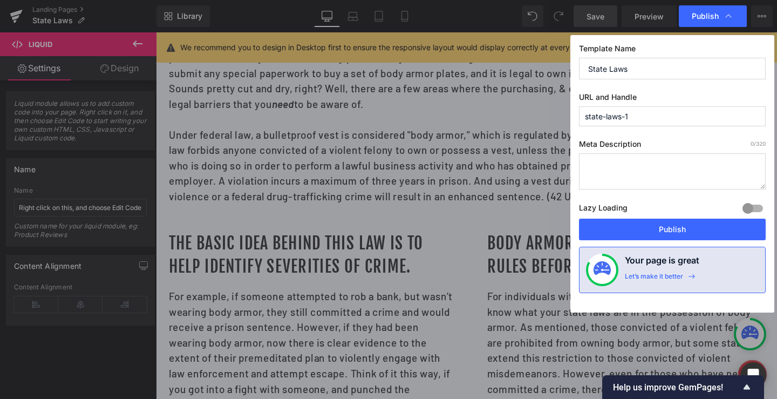
click at [633, 115] on input "state-laws-1" at bounding box center [672, 116] width 187 height 20
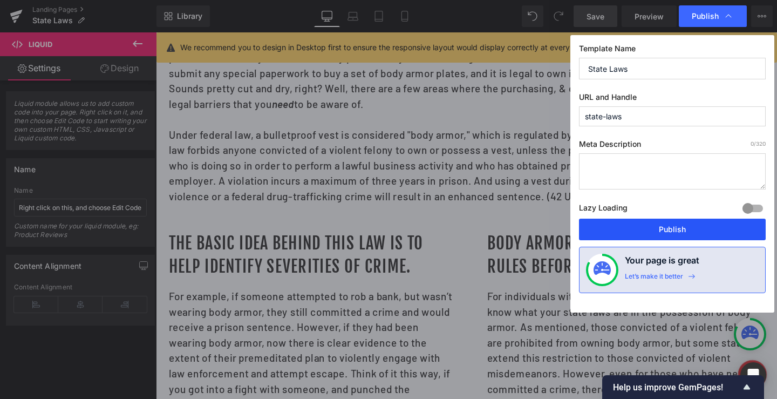
type input "state-laws"
click at [678, 228] on button "Publish" at bounding box center [672, 229] width 187 height 22
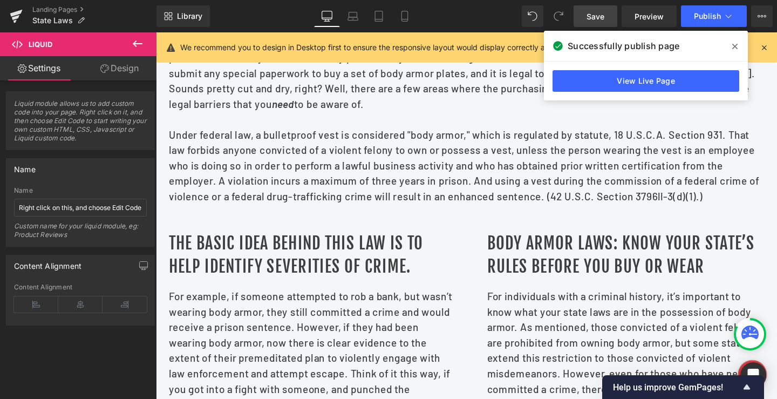
click at [734, 44] on icon at bounding box center [734, 46] width 5 height 9
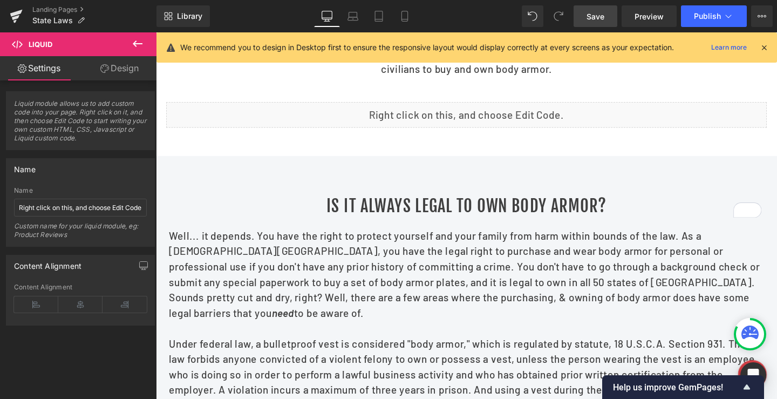
scroll to position [108, 0]
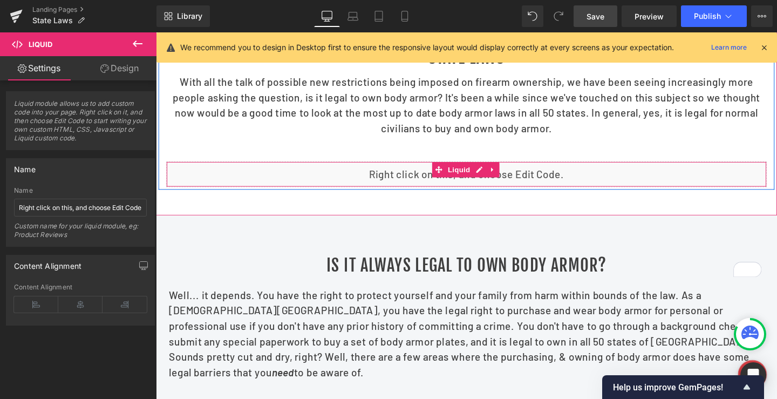
click at [498, 187] on div "Liquid" at bounding box center [482, 181] width 631 height 27
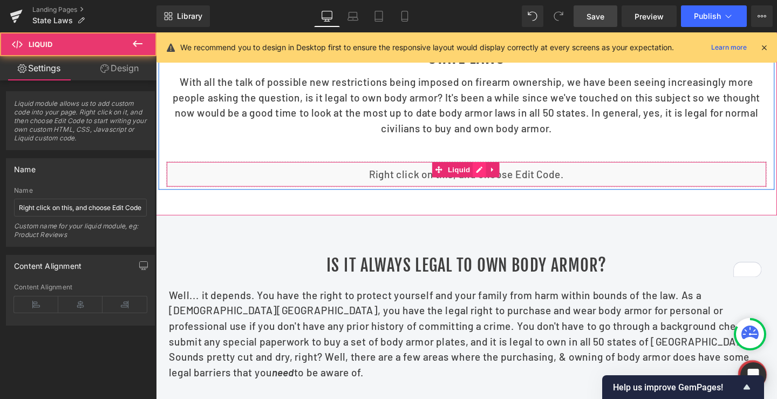
click at [487, 190] on div "Liquid" at bounding box center [482, 181] width 631 height 27
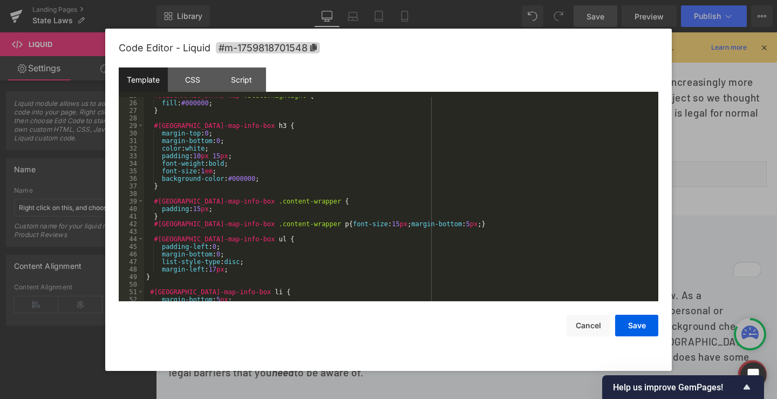
scroll to position [264, 0]
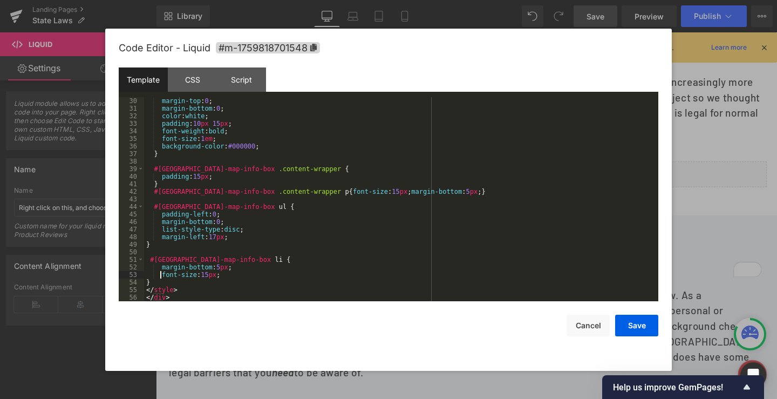
click at [161, 278] on div "margin-top : 0 ; margin-bottom : 0 ; color : white ; padding : 10 px 15 px ; fo…" at bounding box center [399, 206] width 510 height 219
click at [155, 284] on div "margin-top : 0 ; margin-bottom : 0 ; color : white ; padding : 10 px 15 px ; fo…" at bounding box center [399, 206] width 510 height 219
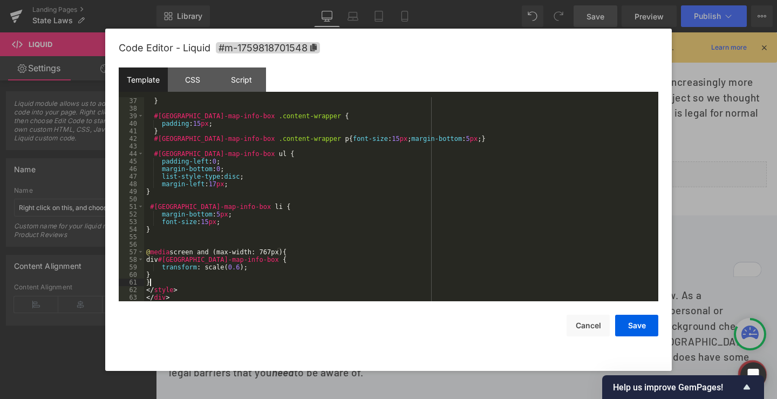
scroll to position [317, 0]
click at [295, 250] on div "} #usa-map-info-box .content-wrapper { padding : 15 px ; } #usa-map-info-box .c…" at bounding box center [399, 206] width 510 height 219
click at [642, 324] on button "Save" at bounding box center [636, 325] width 43 height 22
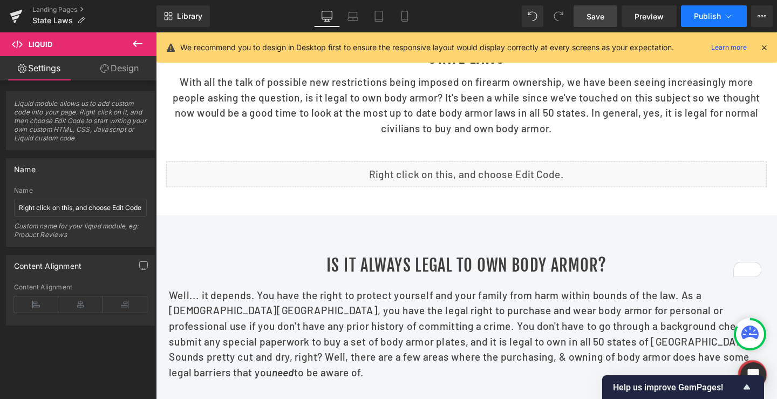
click at [705, 9] on button "Publish" at bounding box center [714, 16] width 66 height 22
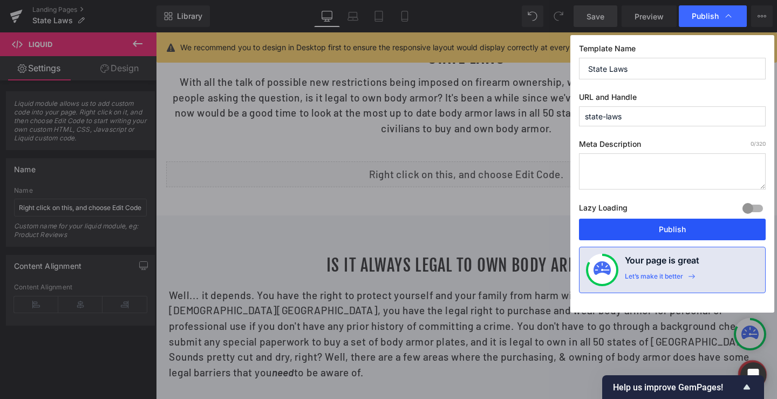
click at [653, 228] on button "Publish" at bounding box center [672, 229] width 187 height 22
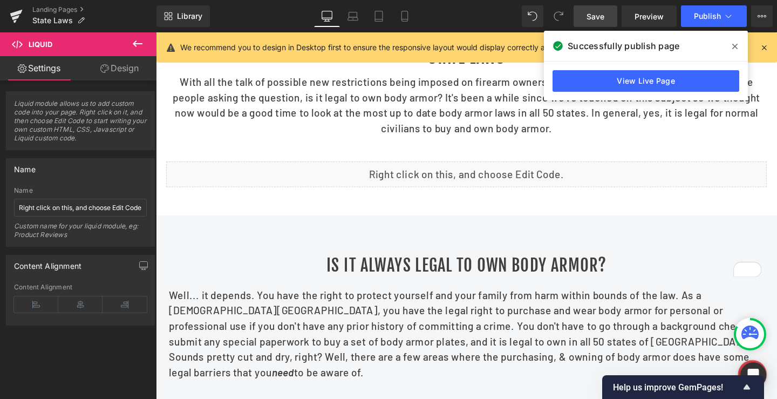
drag, startPoint x: 736, startPoint y: 43, endPoint x: 699, endPoint y: 36, distance: 38.4
click at [736, 44] on icon at bounding box center [734, 46] width 5 height 9
